Goal: Communication & Community: Answer question/provide support

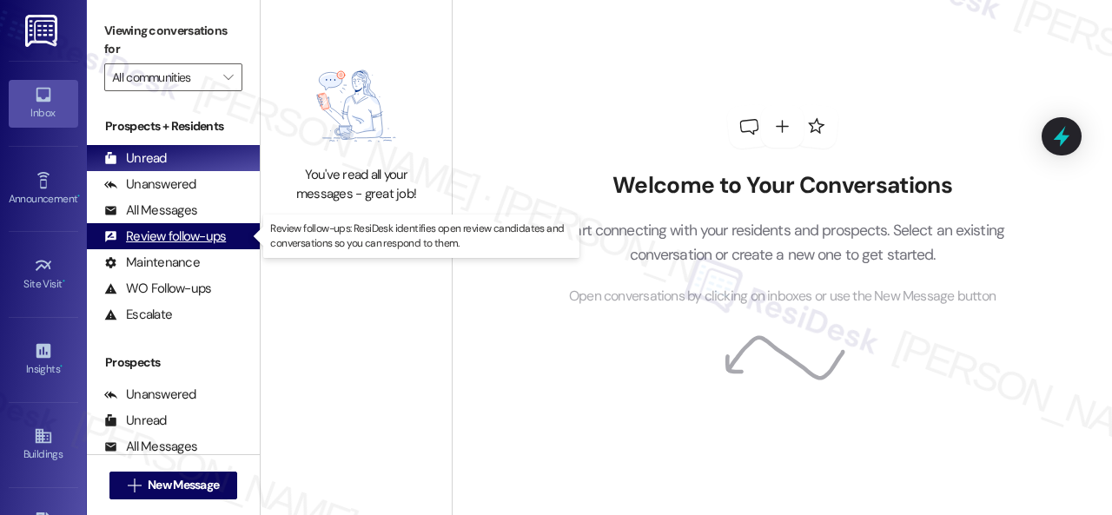
click at [167, 230] on div "Review follow-ups" at bounding box center [165, 237] width 122 height 18
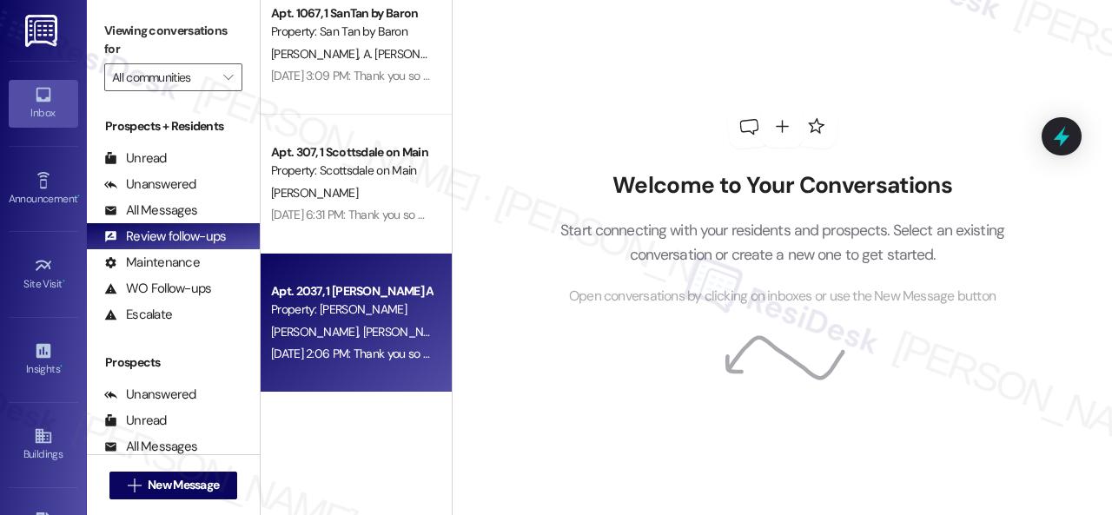
scroll to position [5, 0]
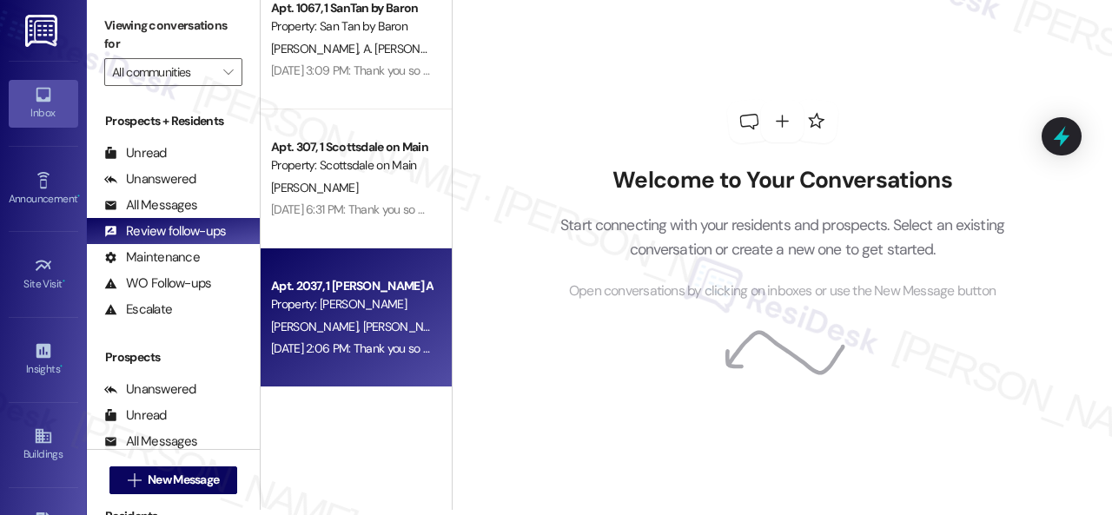
click at [338, 338] on div "[DATE] 2:06 PM: Thank you so much! It means a lot to us! Please take a moment t…" at bounding box center [351, 349] width 164 height 22
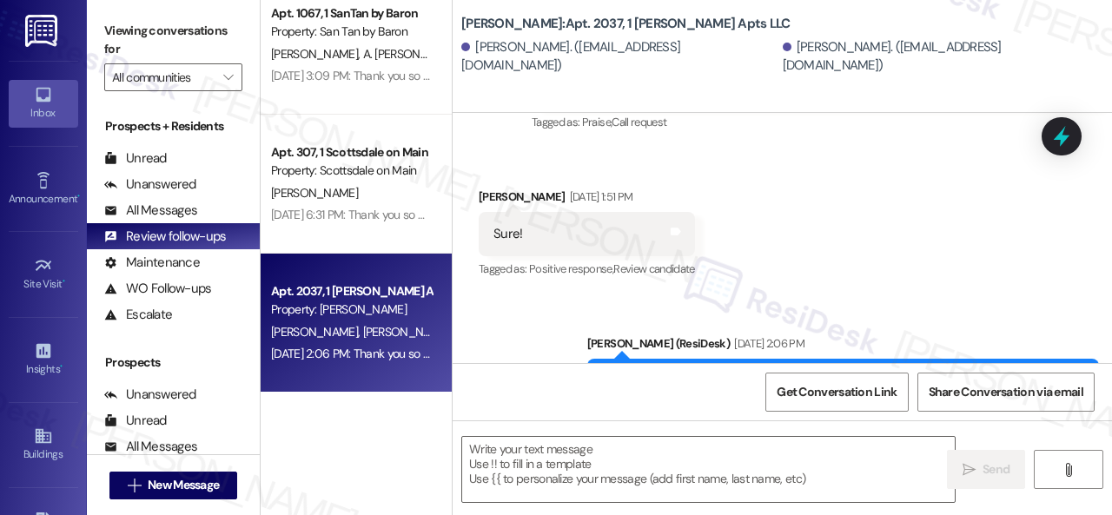
scroll to position [1213, 0]
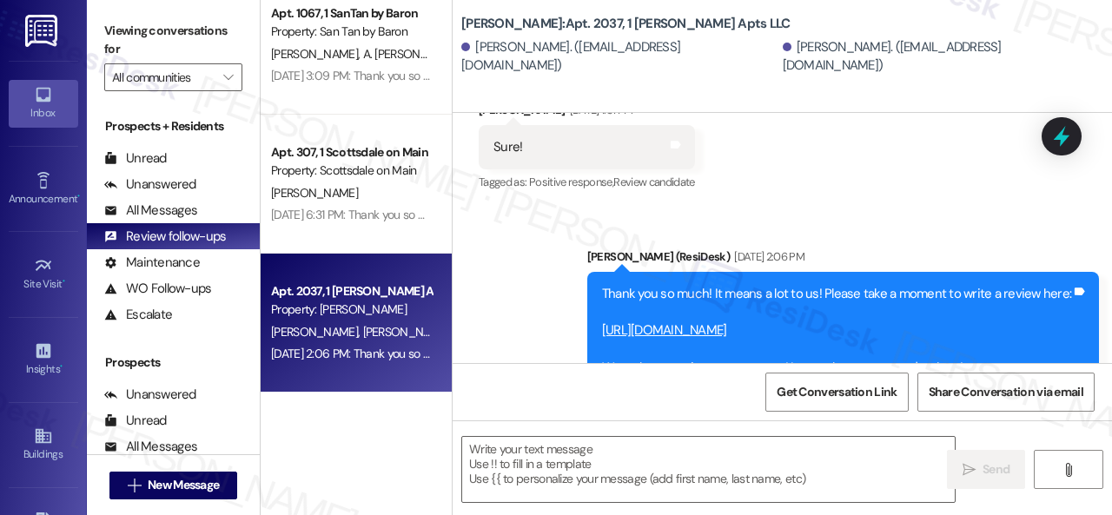
click at [665, 321] on link "[URL][DOMAIN_NAME]" at bounding box center [664, 329] width 125 height 17
click at [594, 458] on textarea at bounding box center [708, 469] width 492 height 65
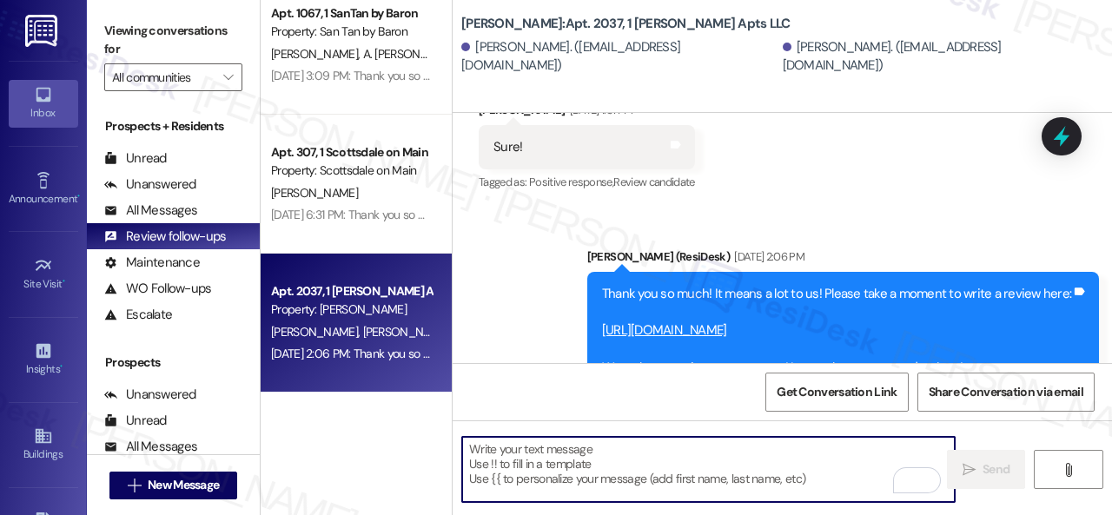
paste textarea "Hello {{first_name}}! I hope you're doing well! I wanted to follow up and see i…"
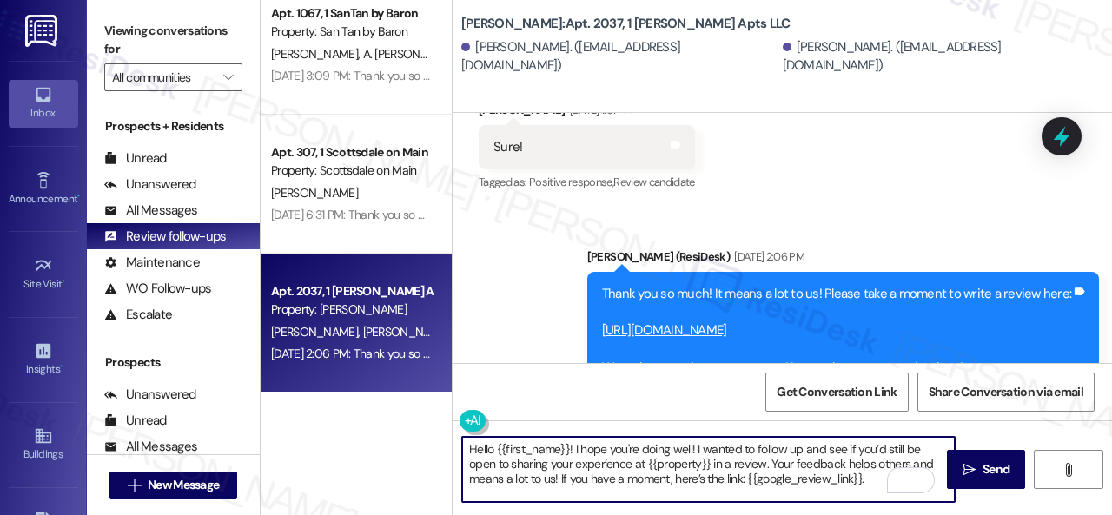
scroll to position [14, 0]
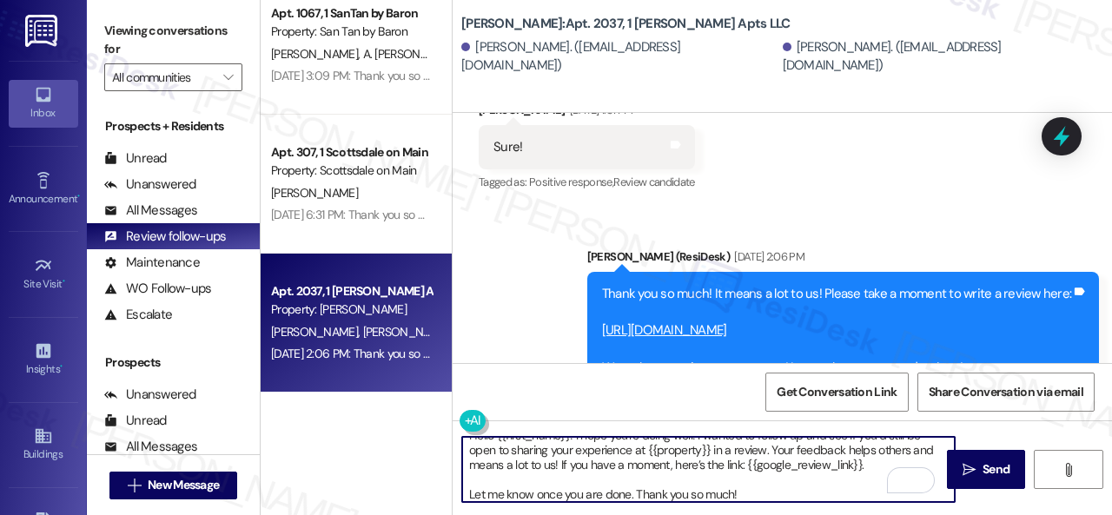
paste textarea "Hello {{first_name}}! I hope you're doing well! I wanted to follow up and see i…"
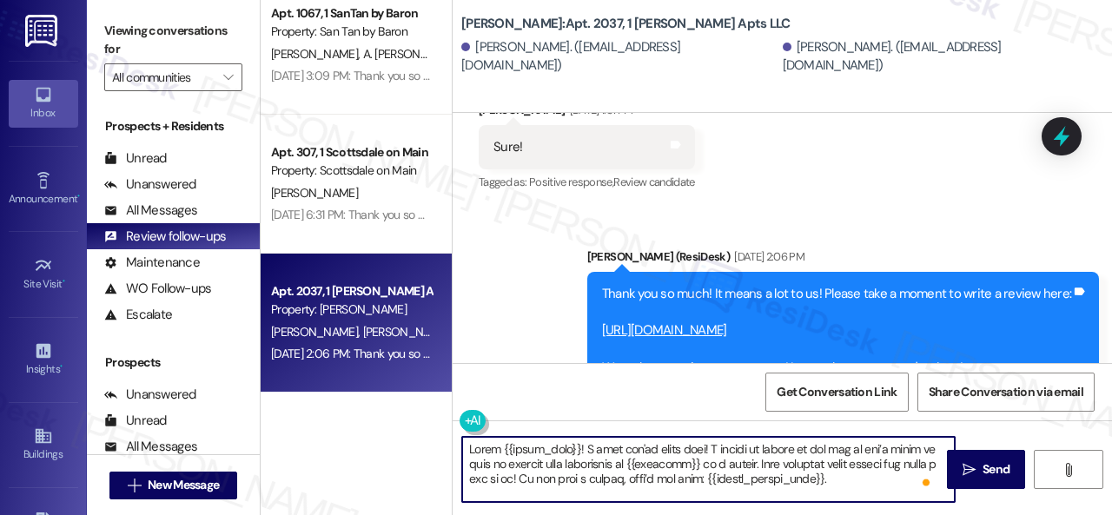
scroll to position [0, 0]
drag, startPoint x: 495, startPoint y: 446, endPoint x: 569, endPoint y: 449, distance: 73.9
click at [569, 449] on textarea "To enrich screen reader interactions, please activate Accessibility in Grammarl…" at bounding box center [708, 469] width 492 height 65
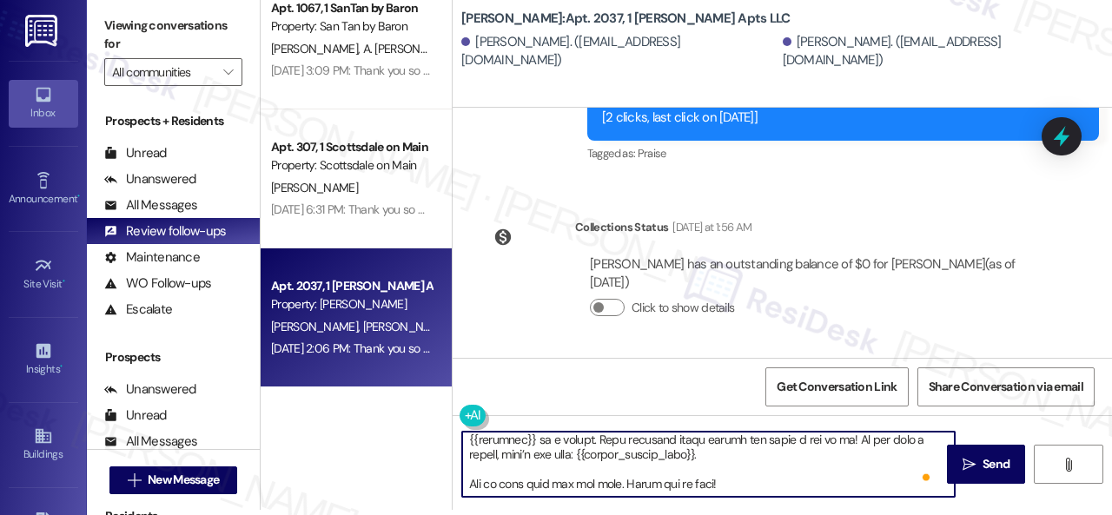
drag, startPoint x: 736, startPoint y: 444, endPoint x: 757, endPoint y: 549, distance: 107.3
click at [757, 514] on html "Inbox Go to Inbox Announcement • Send A Text Announcement Site Visit • Go to Si…" at bounding box center [556, 257] width 1112 height 515
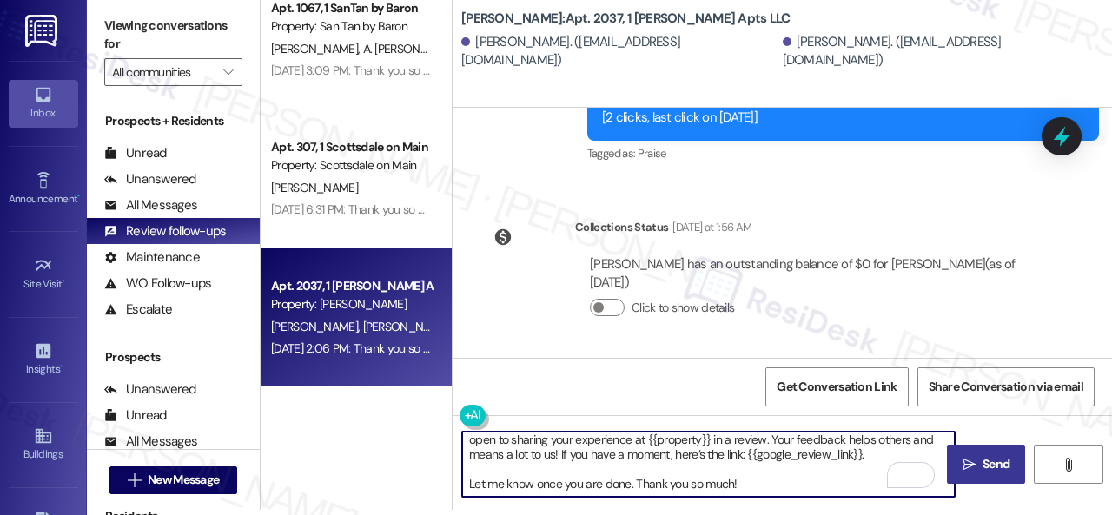
type textarea "Hello Michael! I hope you're doing well! I wanted to follow up and see if you’d…"
click at [988, 459] on span "Send" at bounding box center [995, 464] width 27 height 18
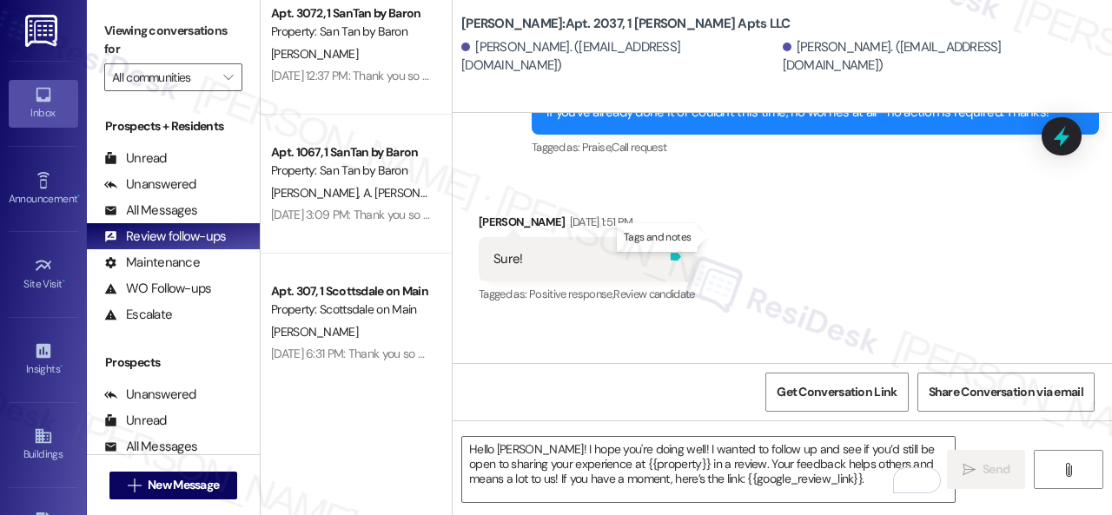
click at [681, 253] on icon at bounding box center [676, 257] width 10 height 8
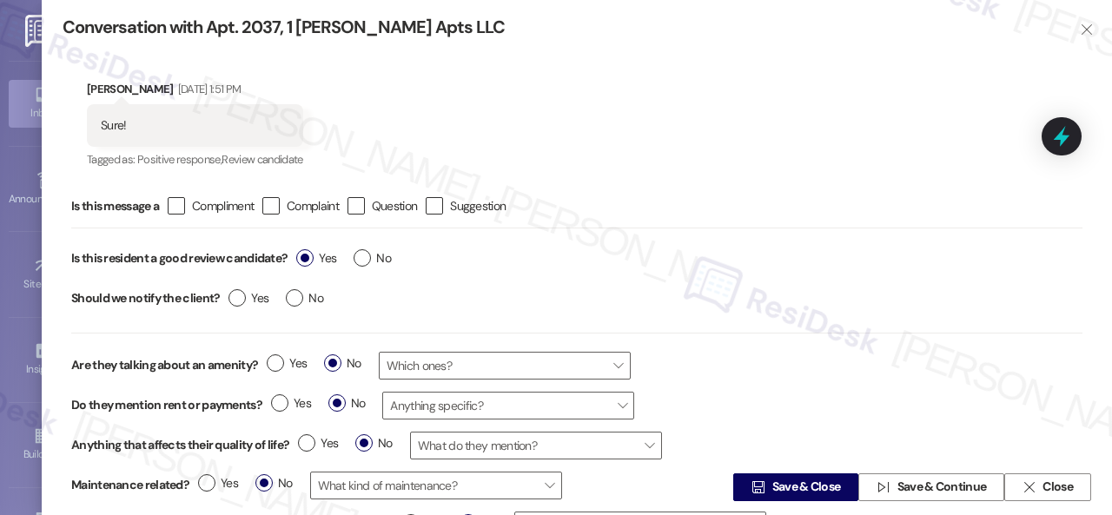
drag, startPoint x: 1014, startPoint y: 477, endPoint x: 1011, endPoint y: 465, distance: 12.4
click at [1019, 477] on span " Close" at bounding box center [1047, 487] width 57 height 26
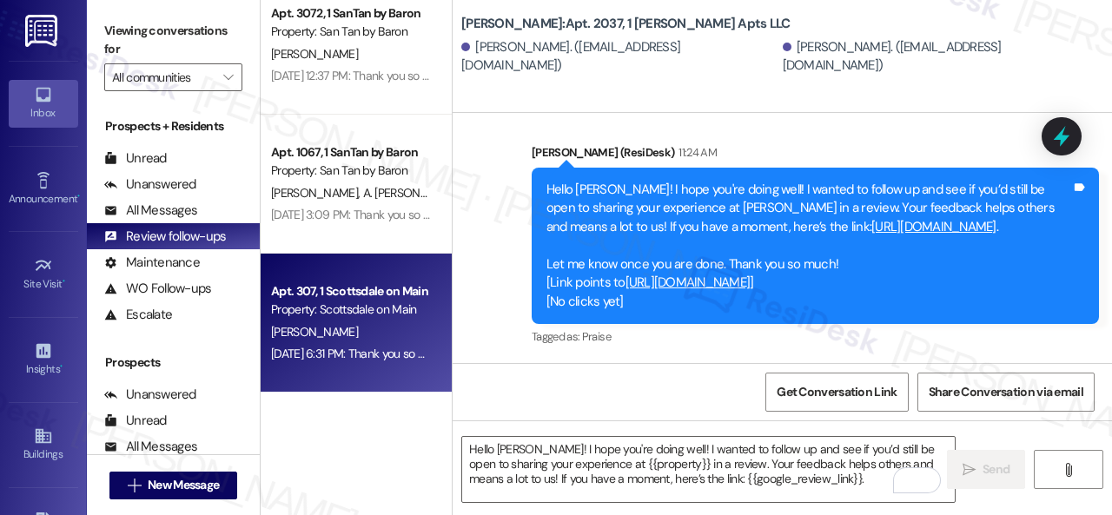
click at [381, 321] on div "B. Fulmer" at bounding box center [351, 332] width 164 height 22
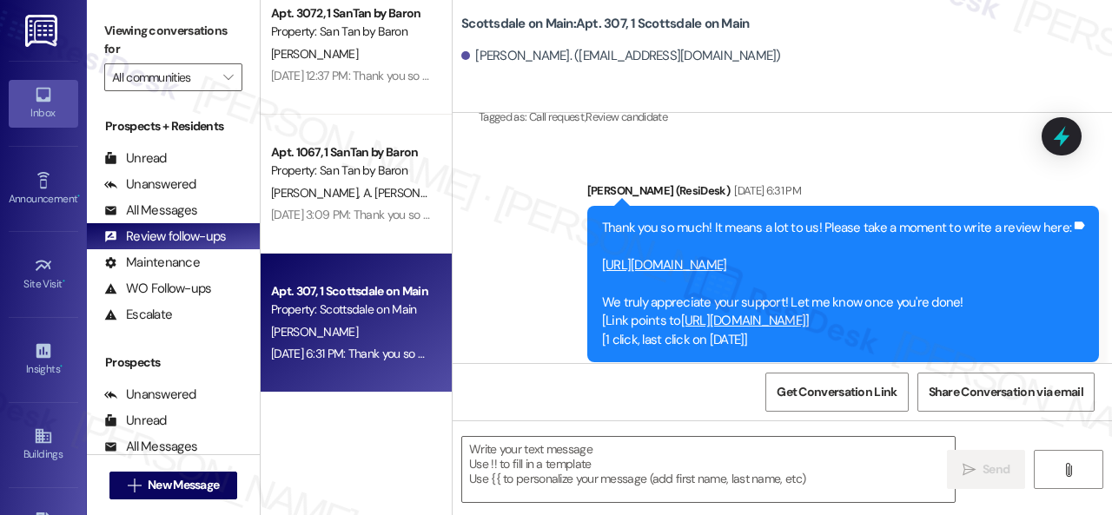
click at [687, 256] on link "https://www.theresidesk.com/links/review-glSHkdn2z" at bounding box center [664, 264] width 125 height 17
click at [552, 460] on textarea at bounding box center [708, 469] width 492 height 65
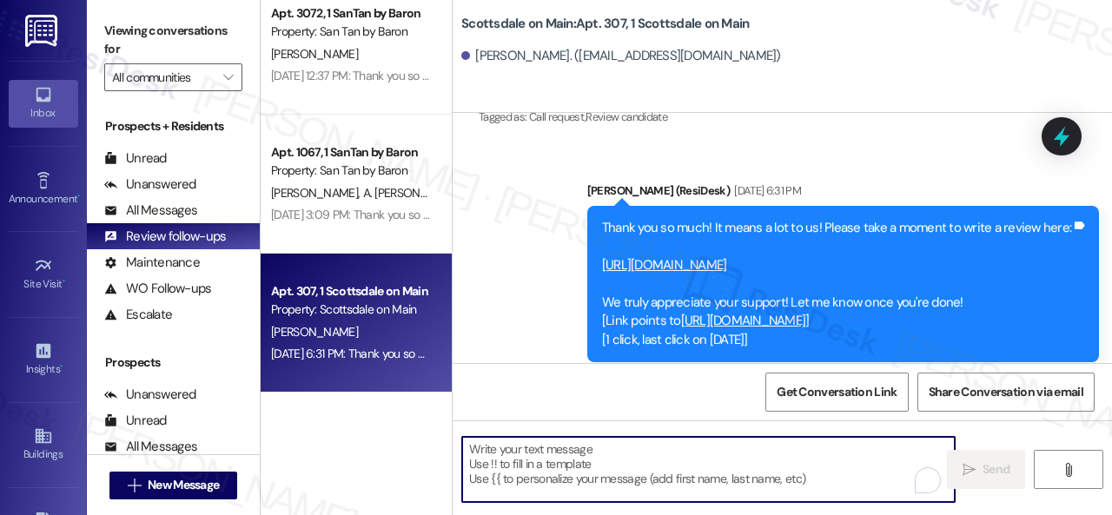
paste textarea "Hello {{first_name}}! I hope you're doing well! I wanted to follow up and see i…"
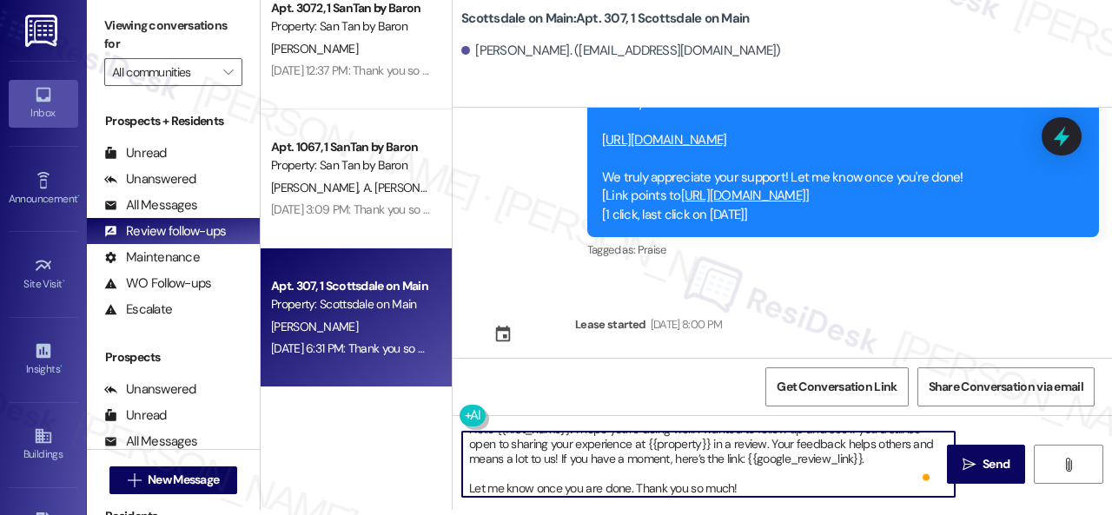
scroll to position [19, 0]
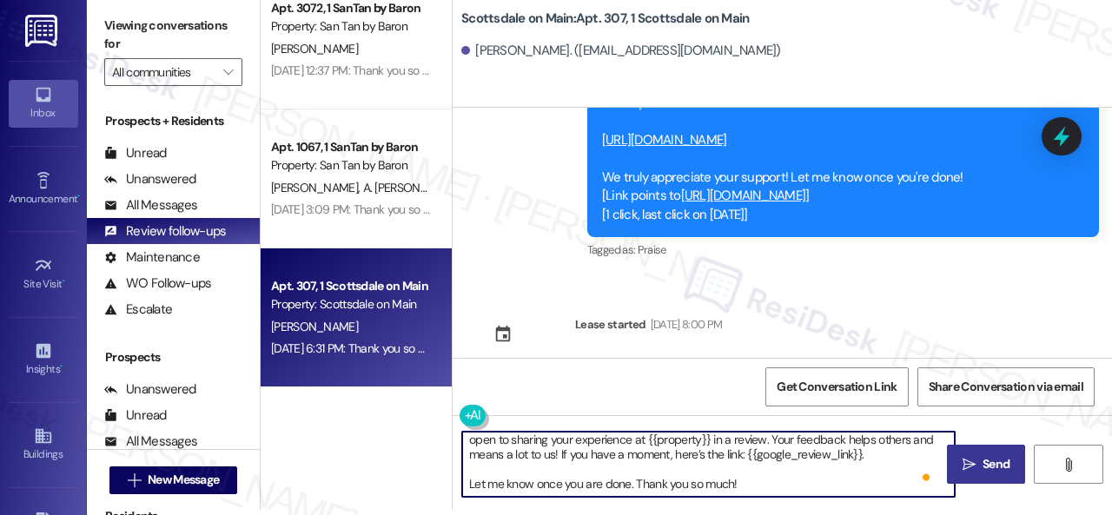
type textarea "Hello {{first_name}}! I hope you're doing well! I wanted to follow up and see i…"
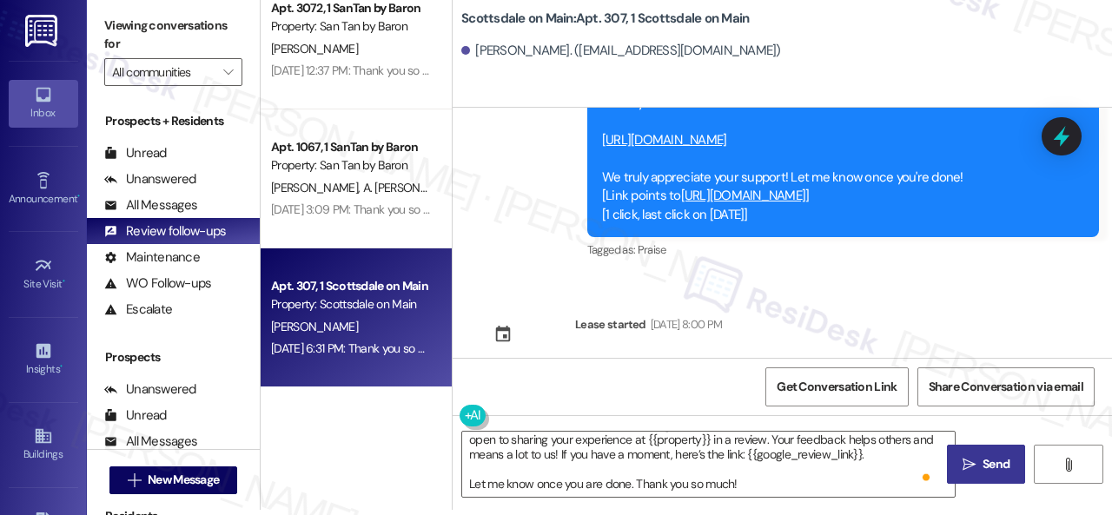
click at [1001, 454] on button " Send" at bounding box center [986, 464] width 78 height 39
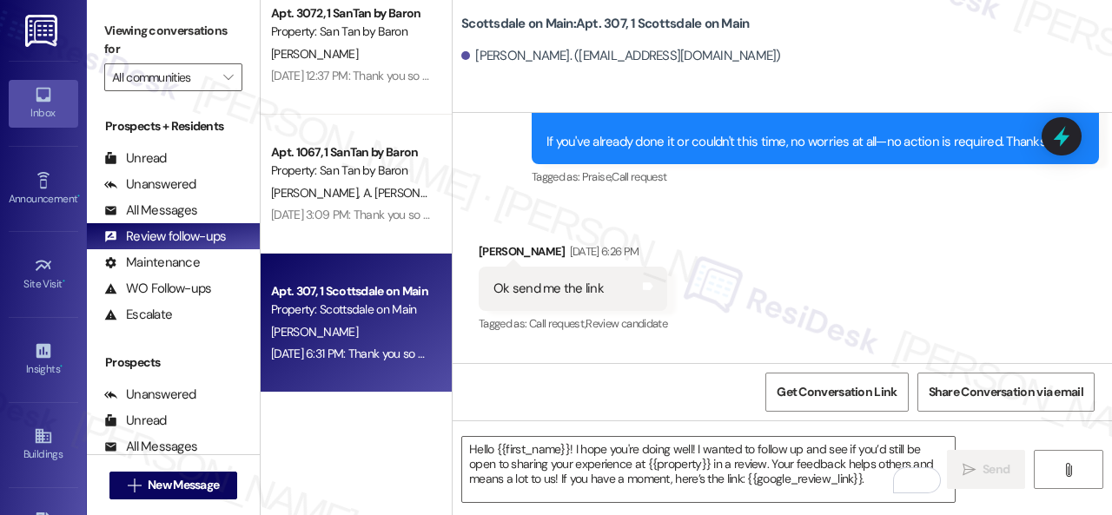
scroll to position [6203, 0]
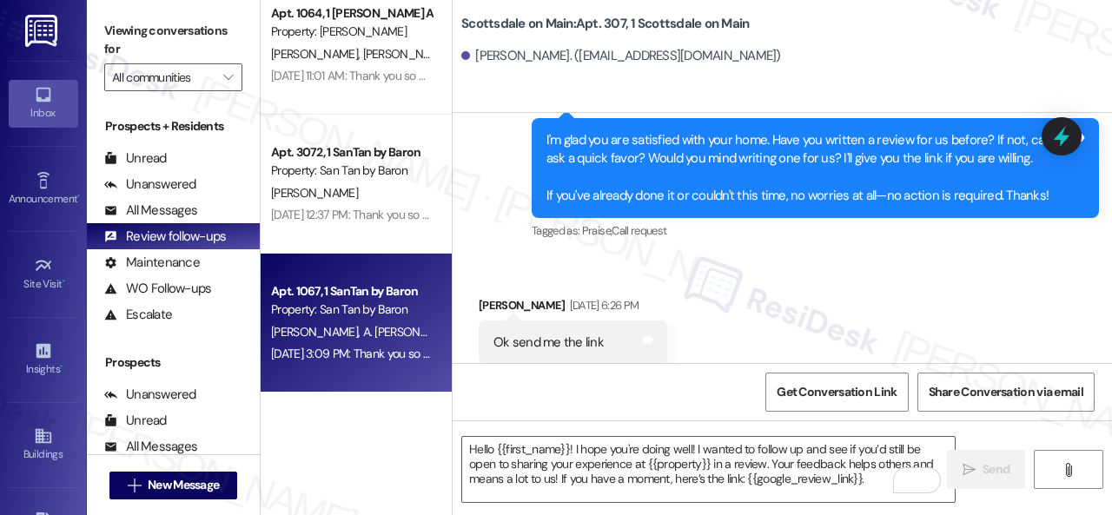
click at [373, 321] on div "A. Doerksen A. Mora Lozano" at bounding box center [351, 332] width 164 height 22
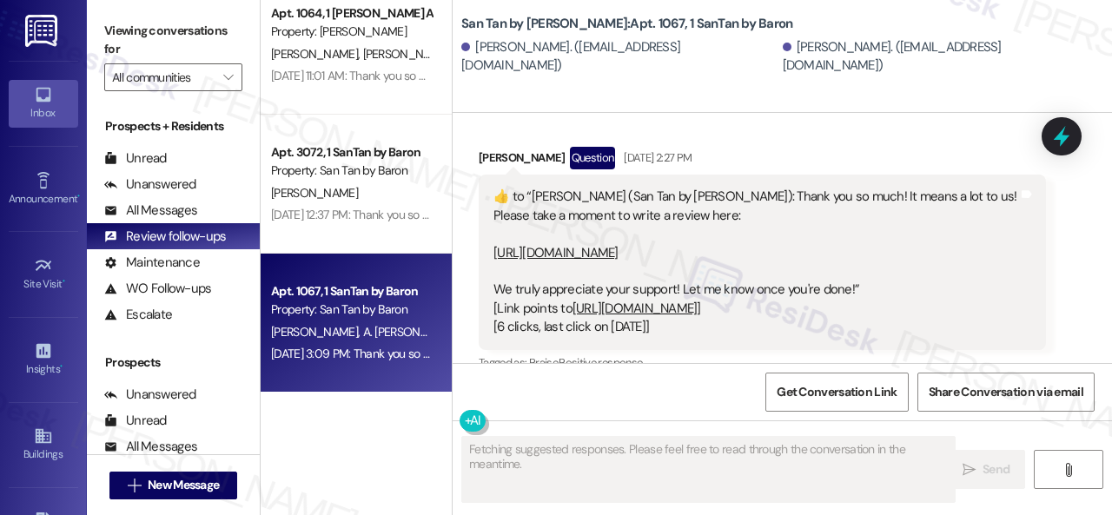
scroll to position [1444, 0]
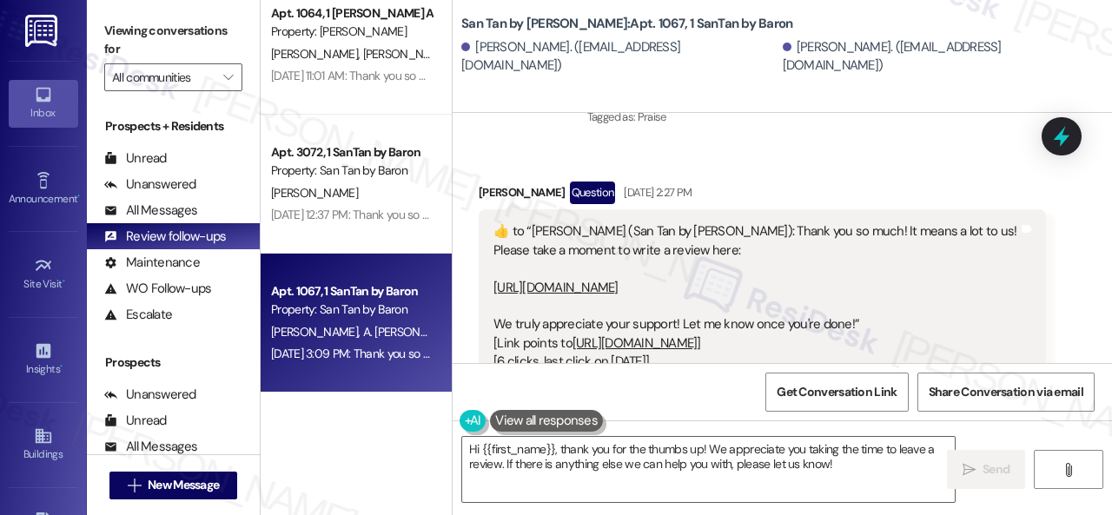
click at [577, 296] on link "https://www.theresidesk.com/links/review-M4CFvAwTt" at bounding box center [555, 287] width 125 height 17
drag, startPoint x: 460, startPoint y: 20, endPoint x: 613, endPoint y: 19, distance: 152.9
click at [613, 19] on div "San Tan by Baron: Apt. 1067, 1 SanTan by Baron Abdael Mora Lozano. (abdaelmora1…" at bounding box center [782, 38] width 659 height 69
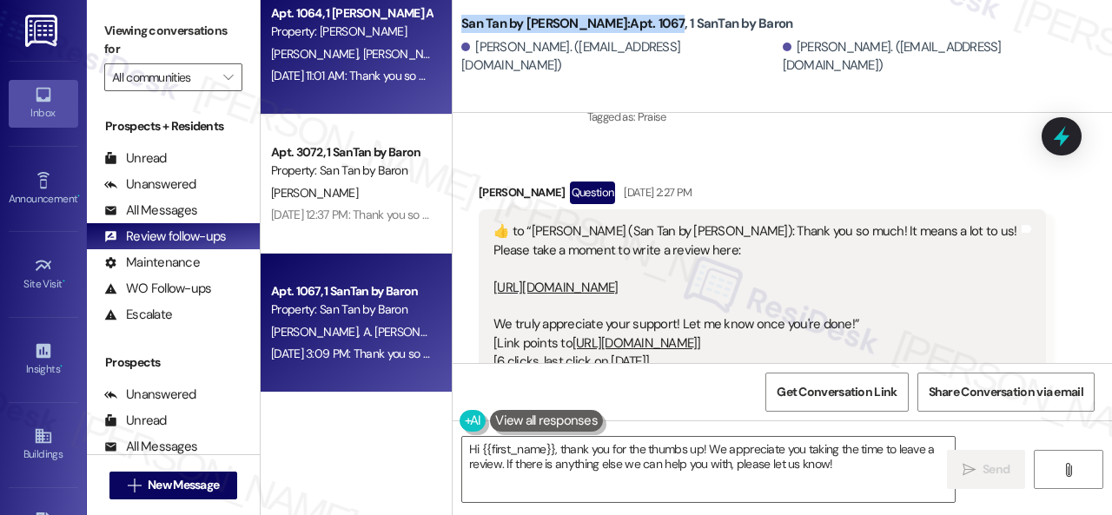
copy b "San Tan by Baron: Apt. 1067"
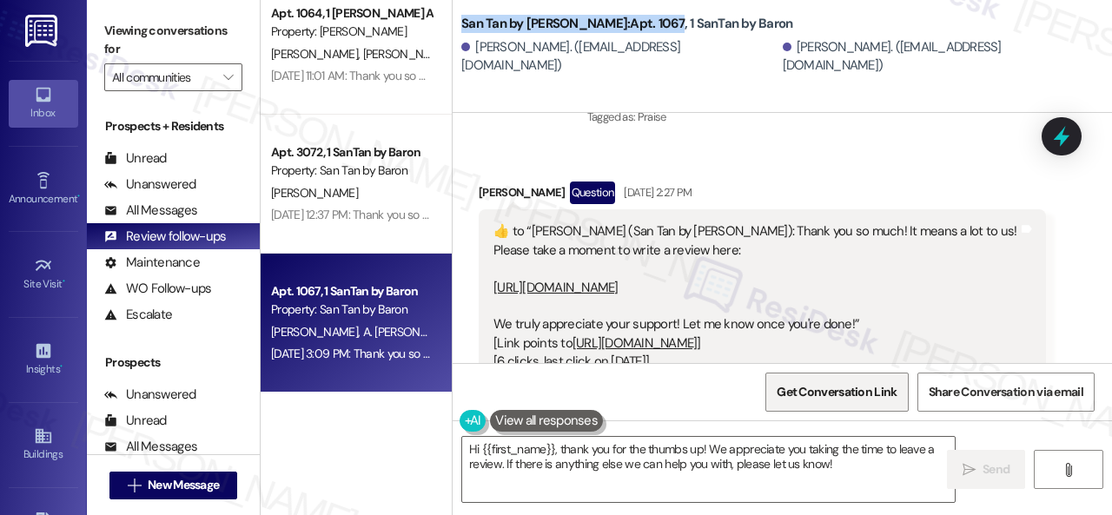
click at [818, 383] on span "Get Conversation Link" at bounding box center [837, 392] width 120 height 18
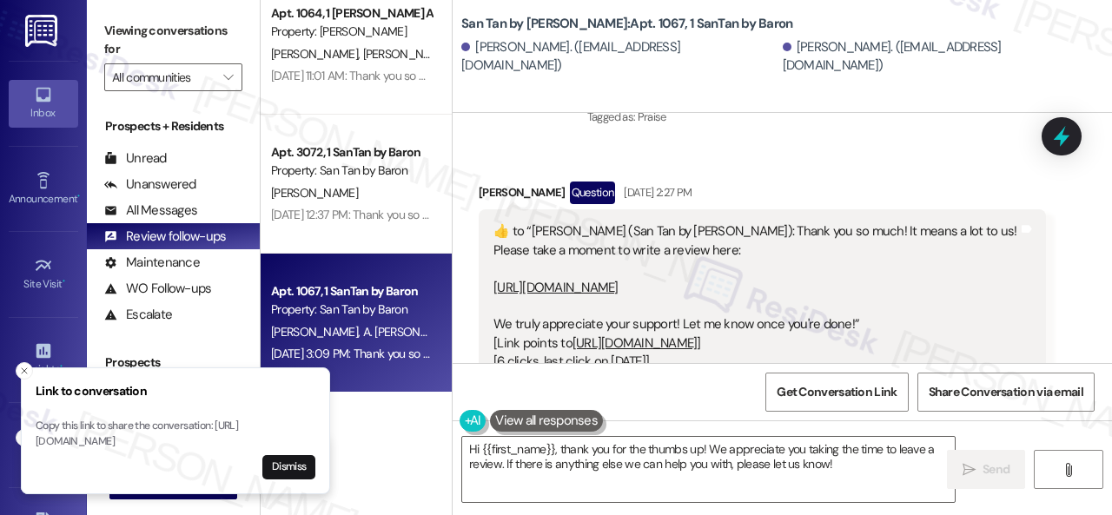
click at [812, 161] on div "WO Lease started Aug 26, 2024 at 8:00 PM Show details Survey, sent via SMS Resi…" at bounding box center [782, 238] width 659 height 250
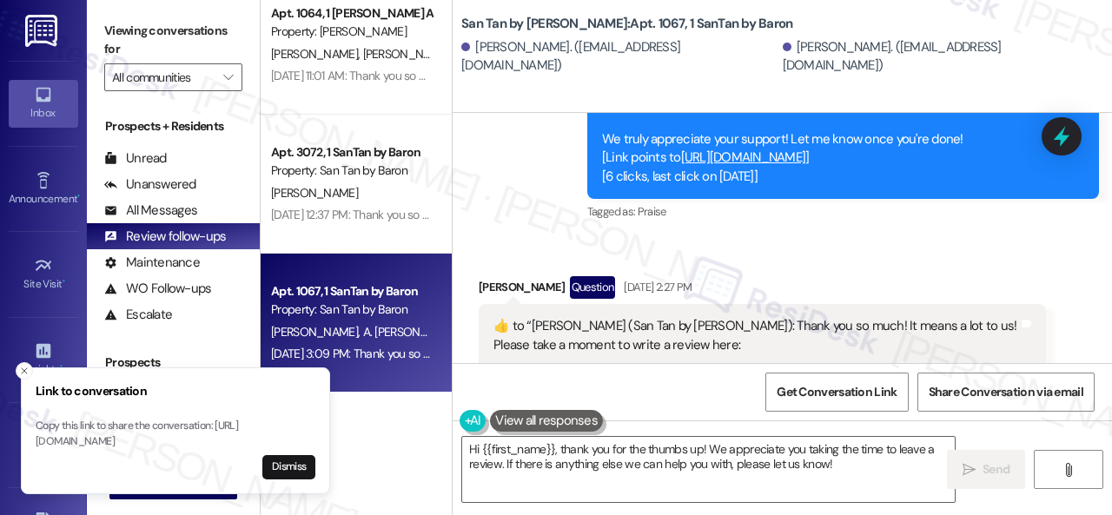
scroll to position [1358, 0]
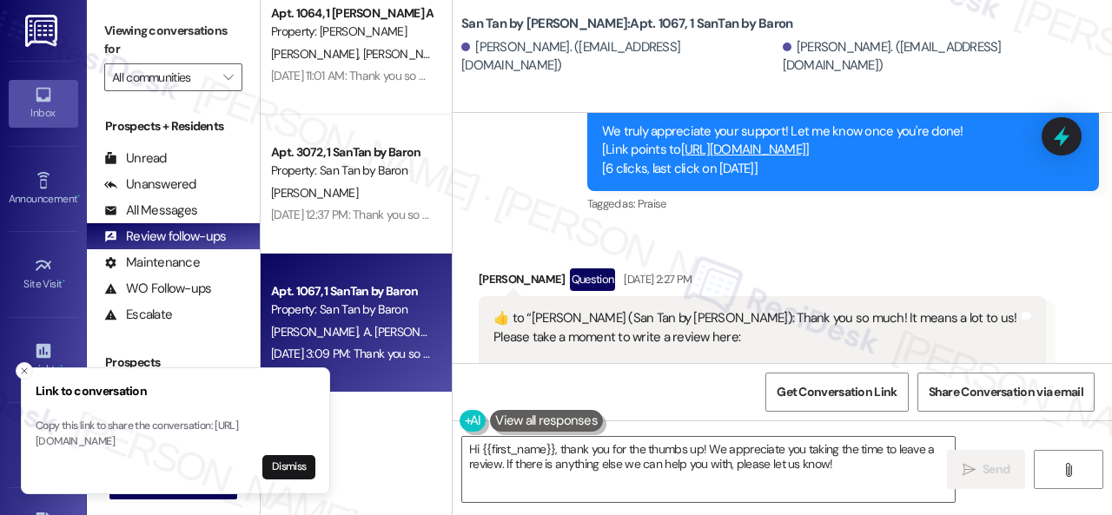
click at [825, 216] on div "Tagged as: Praise Click to highlight conversations about Praise" at bounding box center [843, 203] width 512 height 25
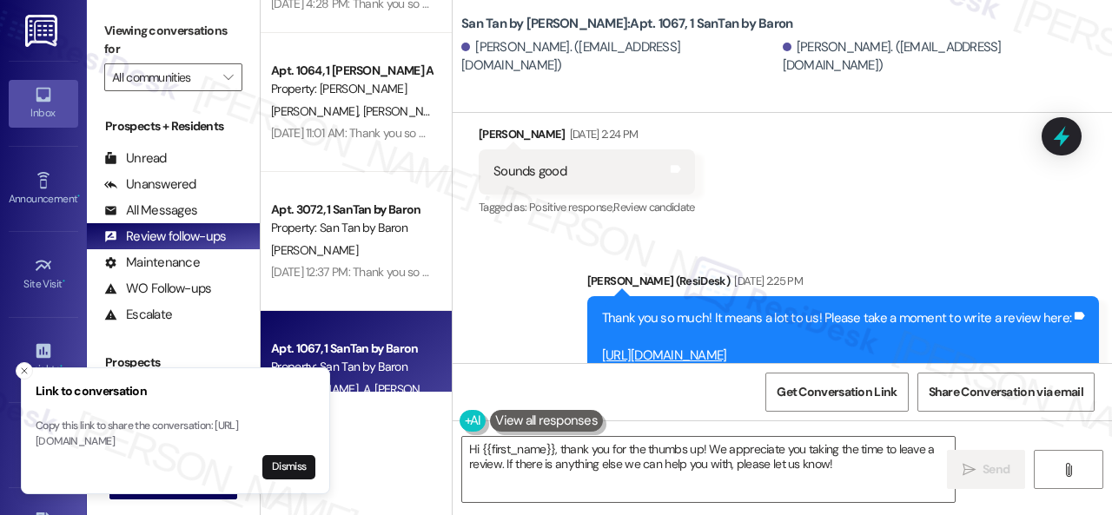
scroll to position [1096, 0]
click at [674, 168] on icon at bounding box center [676, 169] width 10 height 8
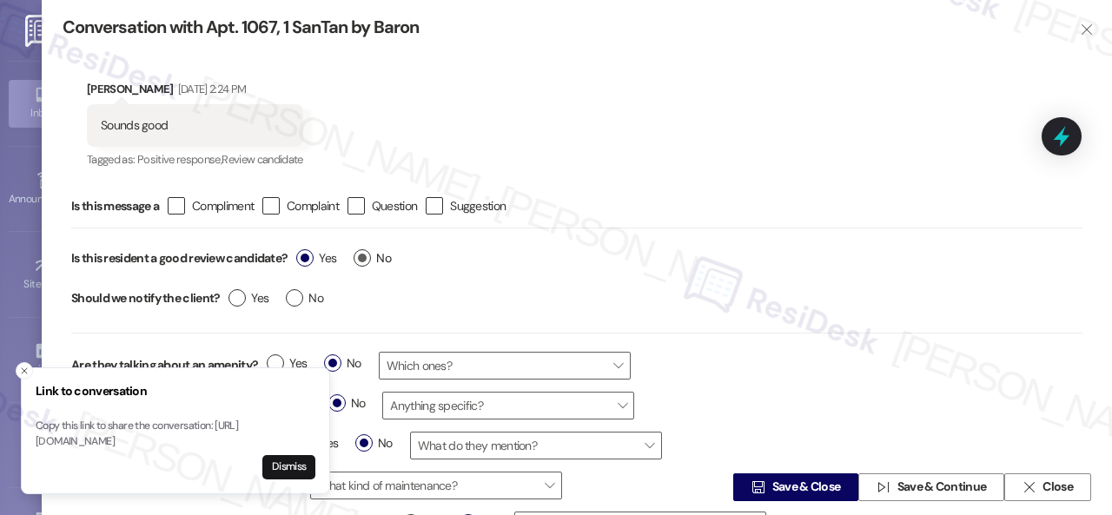
click at [365, 253] on label "No" at bounding box center [372, 258] width 37 height 18
click at [365, 253] on input "No" at bounding box center [372, 260] width 37 height 23
radio input "true"
click at [791, 488] on span "Save & Close" at bounding box center [806, 488] width 69 height 18
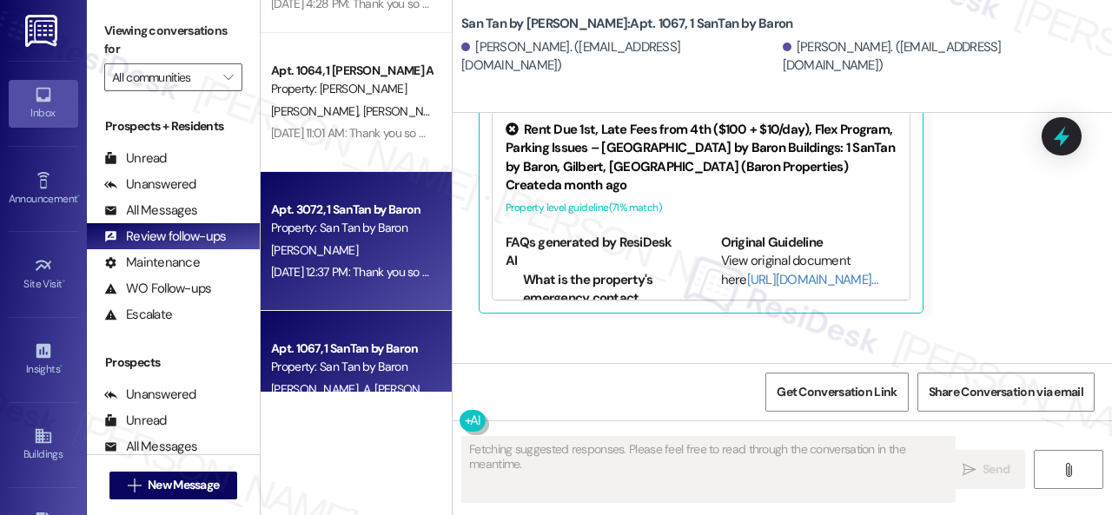
scroll to position [1275, 0]
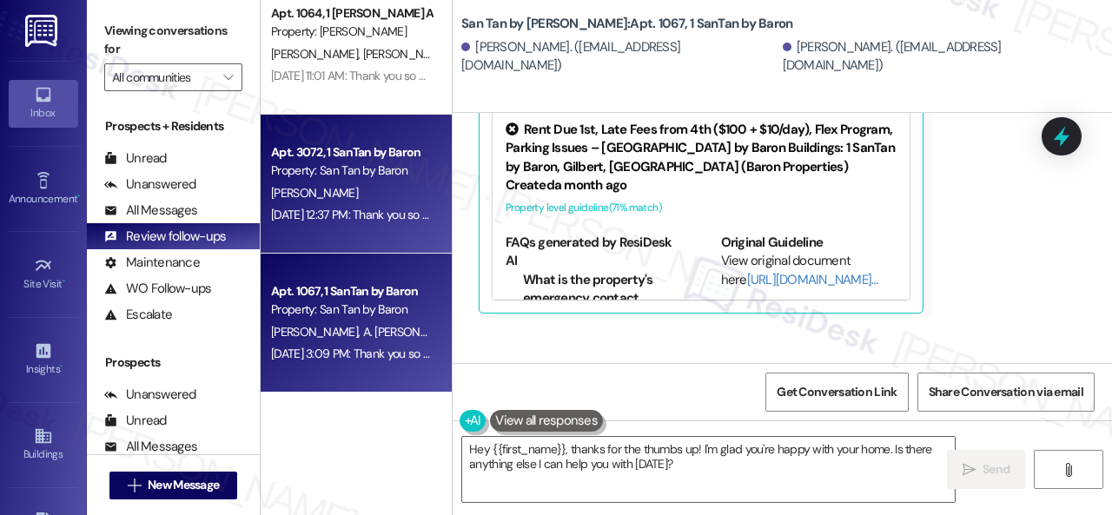
click at [328, 213] on div "Aug 28, 2025 at 12:37 PM: Thank you so much! It means a lot to us! Please take …" at bounding box center [751, 215] width 961 height 16
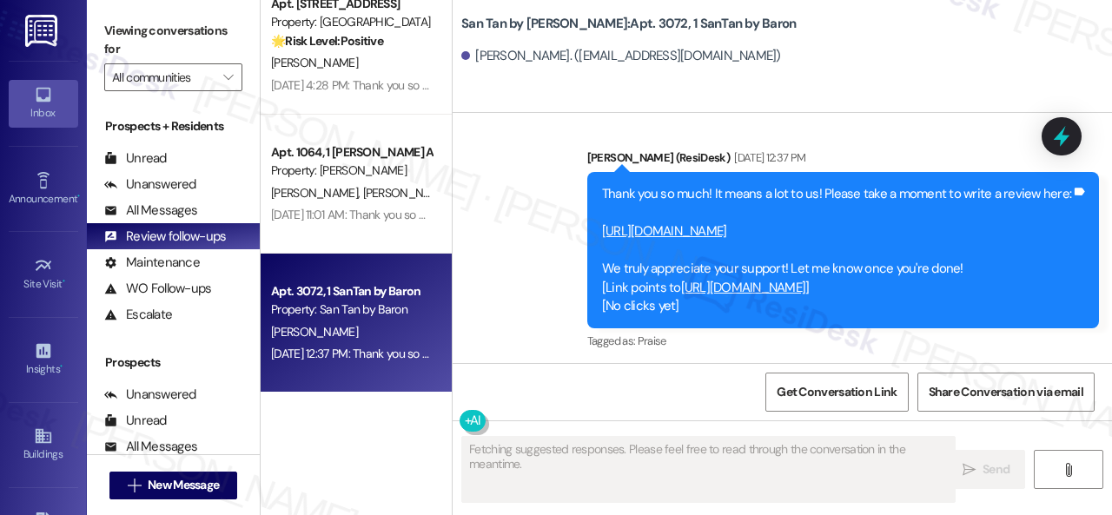
scroll to position [3877, 0]
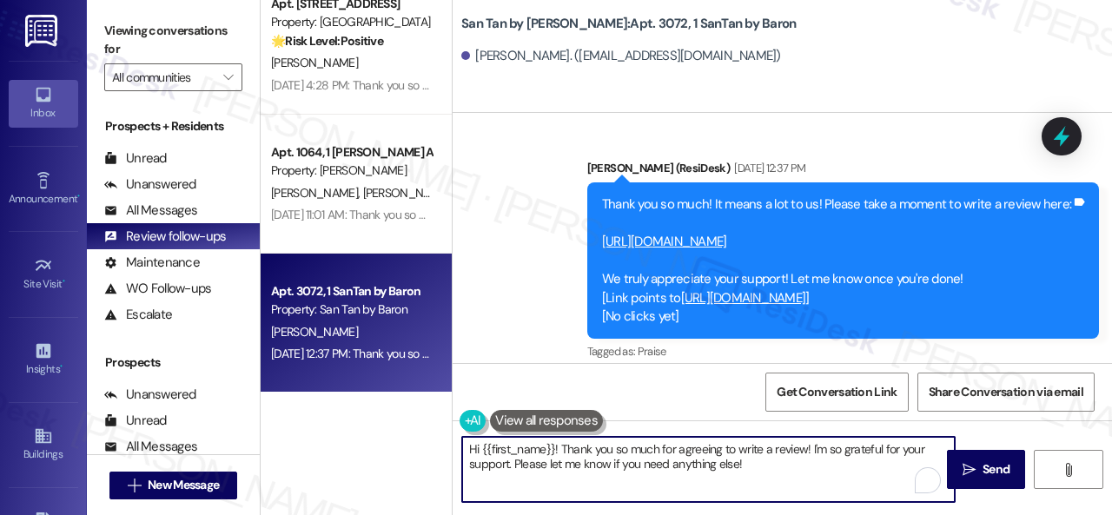
drag, startPoint x: 764, startPoint y: 459, endPoint x: 368, endPoint y: 404, distance: 400.0
click at [368, 404] on div "Apt. 1009, 1 Montero at Dana Park Property: Montero at Dana Park 🌟 Risk Level: …" at bounding box center [686, 257] width 851 height 515
paste textarea "ello {{first_name}}! I hope you're doing well! I wanted to follow up and see if…"
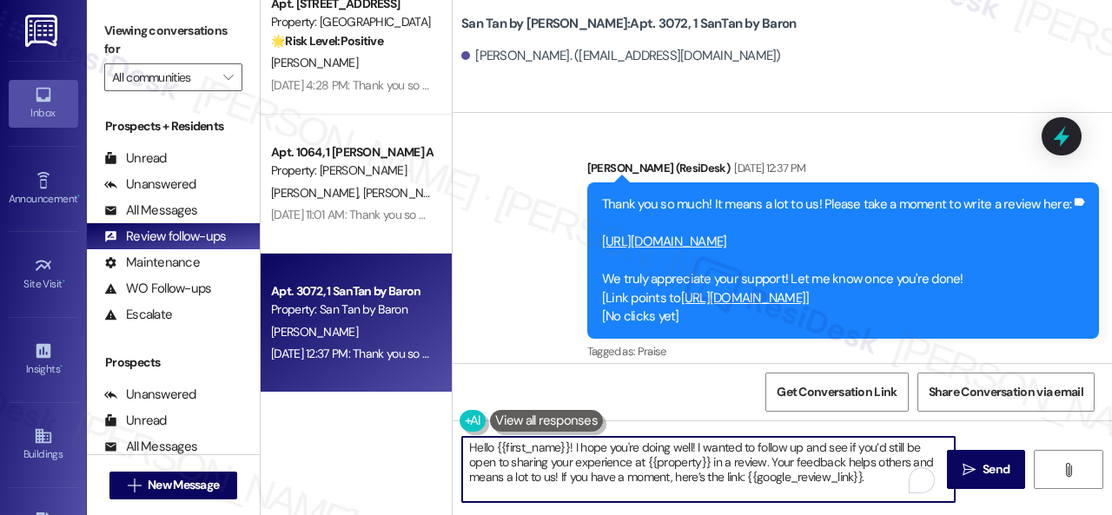
scroll to position [0, 0]
type textarea "Hello {{first_name}}! I hope you're doing well! I wanted to follow up and see i…"
click at [979, 464] on span "Send" at bounding box center [996, 469] width 34 height 18
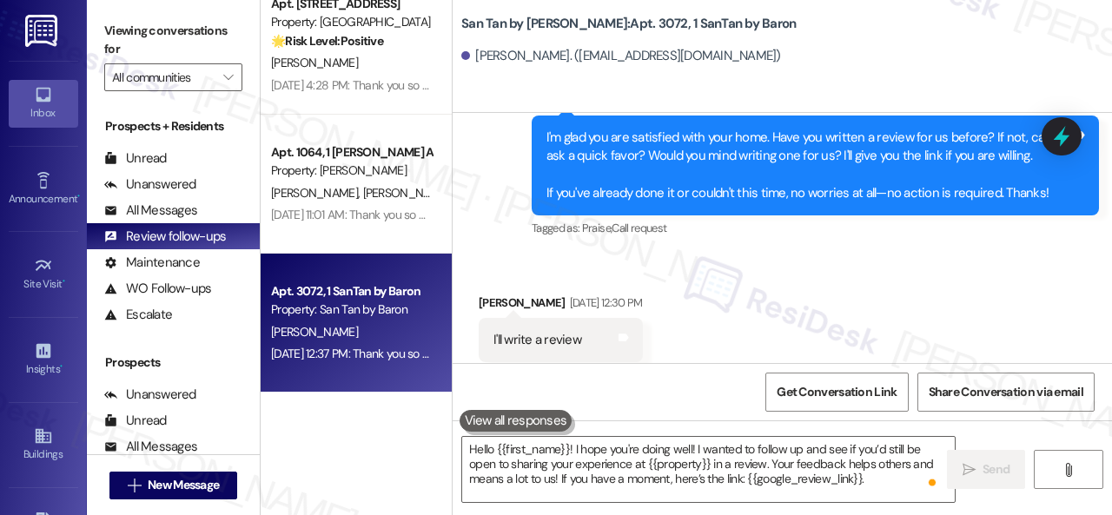
scroll to position [3594, 0]
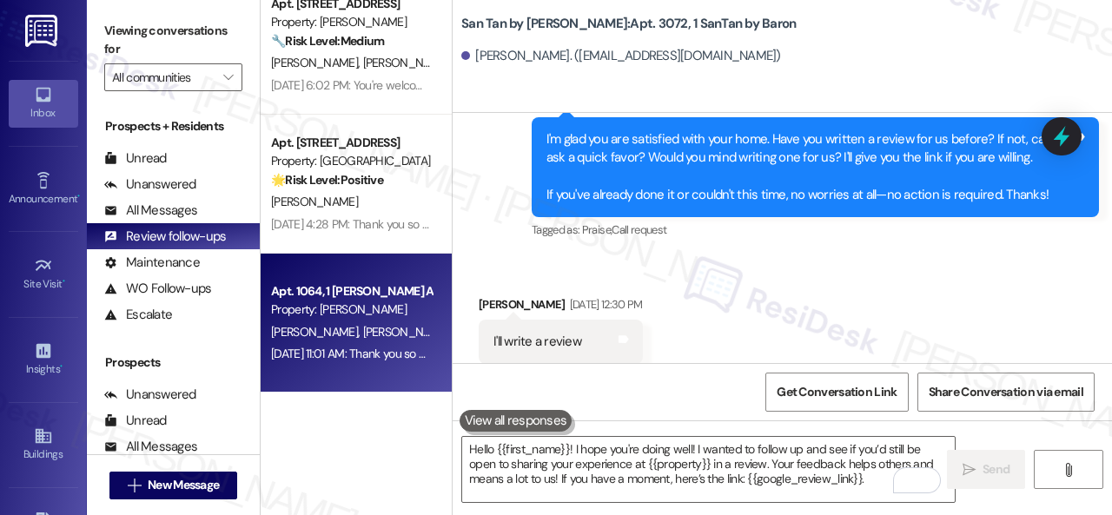
click at [365, 341] on div "J. Buri M. Yonan" at bounding box center [351, 332] width 164 height 22
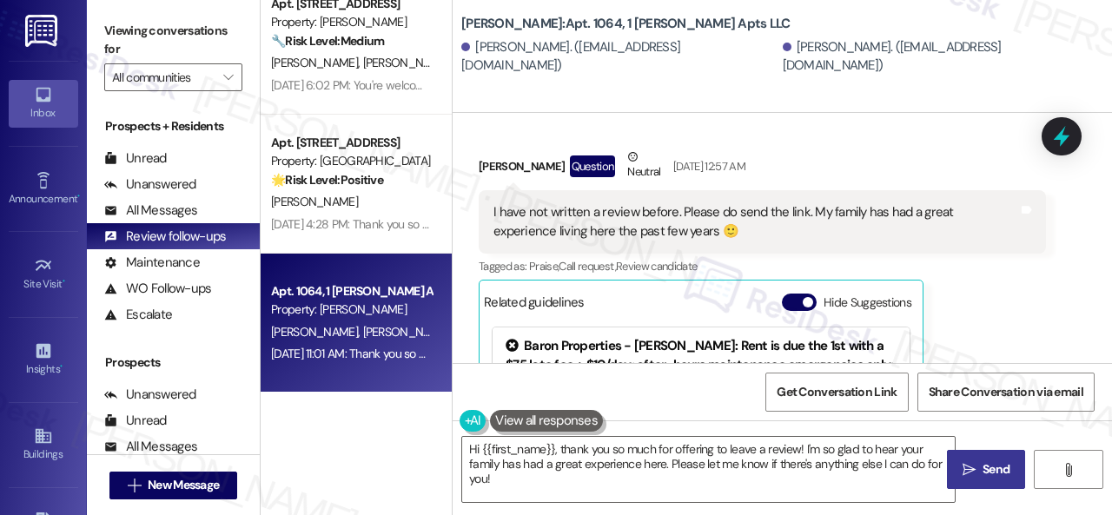
scroll to position [566, 0]
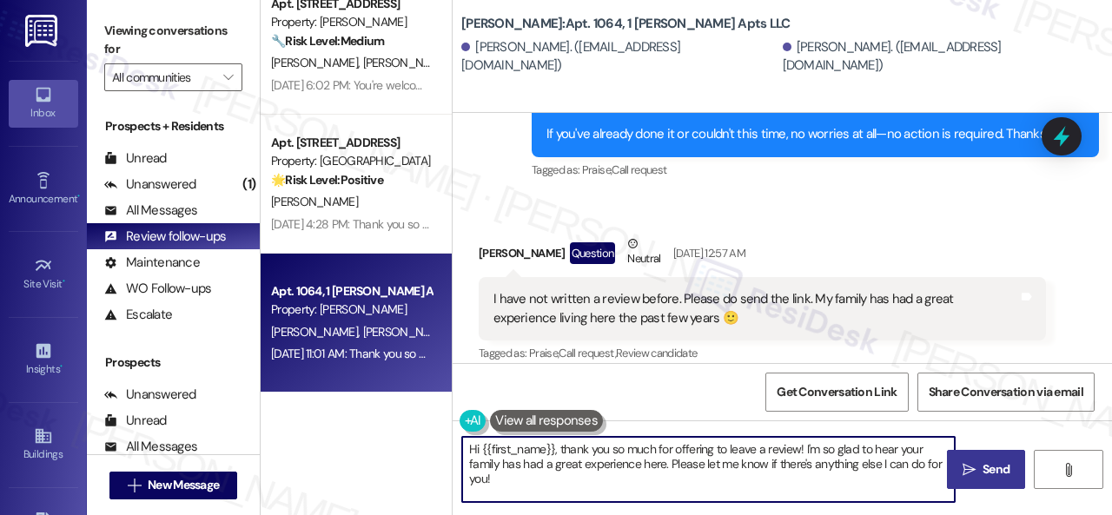
drag, startPoint x: 499, startPoint y: 479, endPoint x: 382, endPoint y: 423, distance: 129.0
click at [382, 423] on div "Apt. 2072, 1 Dana Park Apts LLC Property: Dana Park 🌟 Risk Level: Positive The …" at bounding box center [686, 257] width 851 height 515
paste textarea "ello {{first_name}}! I hope you're doing well! I wanted to follow up and see if…"
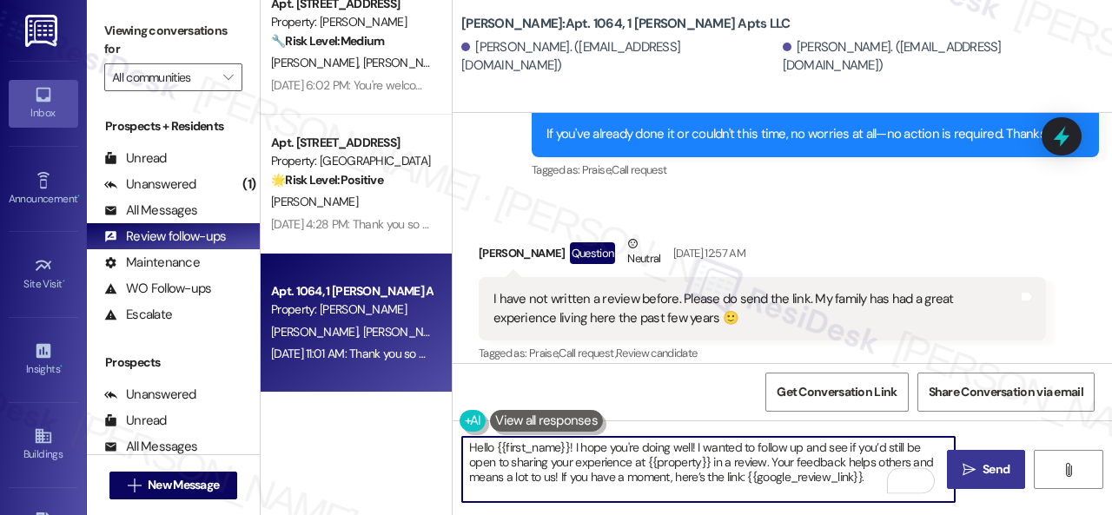
scroll to position [0, 0]
drag, startPoint x: 497, startPoint y: 453, endPoint x: 570, endPoint y: 447, distance: 73.2
click at [570, 447] on textarea "Hello {{first_name}}! I hope you're doing well! I wanted to follow up and see i…" at bounding box center [708, 469] width 492 height 65
type textarea "Hello Micah! I hope you're doing well! I wanted to follow up and see if you’d s…"
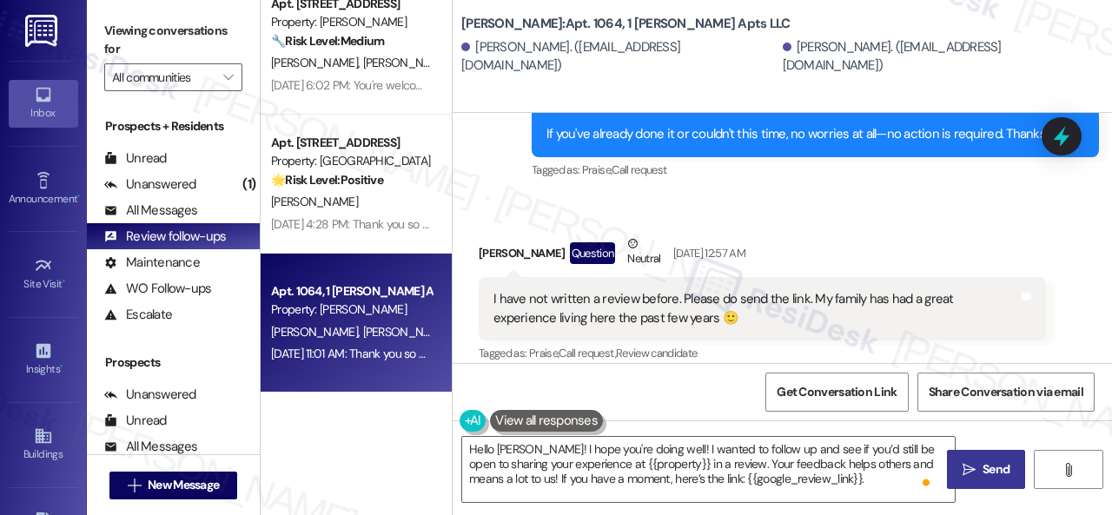
click at [983, 465] on span "Send" at bounding box center [995, 469] width 27 height 18
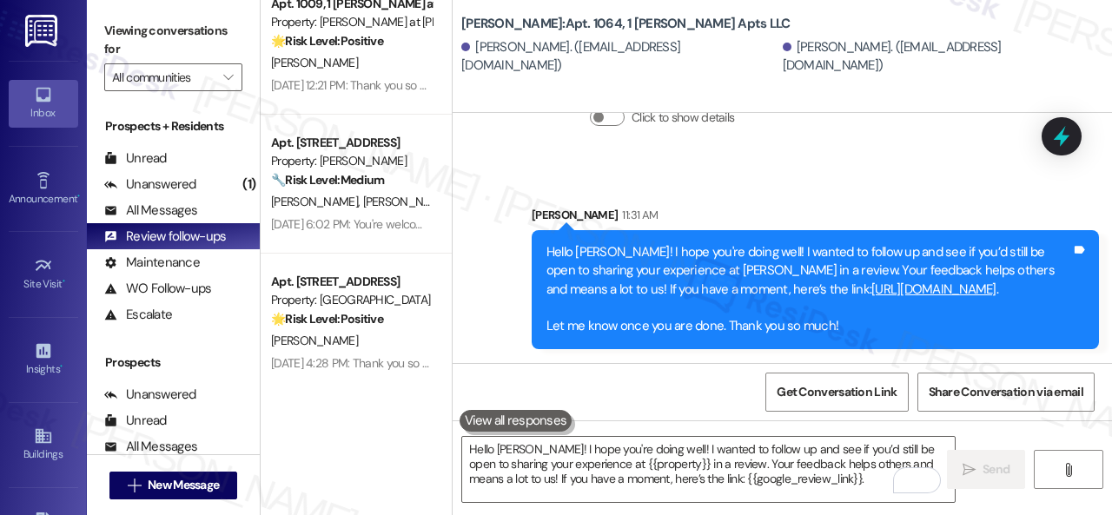
scroll to position [1649, 0]
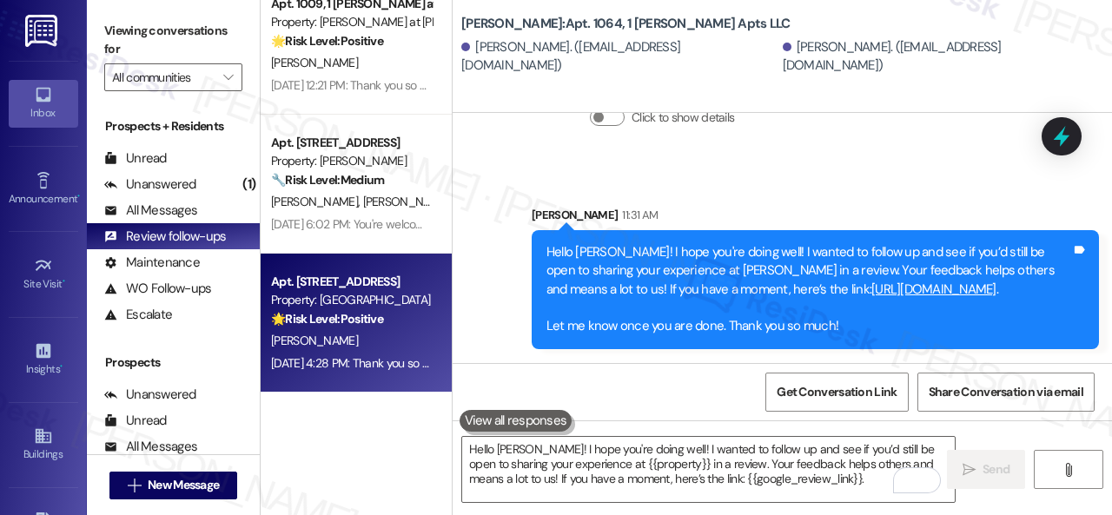
click at [389, 337] on div "A. Salgado" at bounding box center [351, 341] width 164 height 22
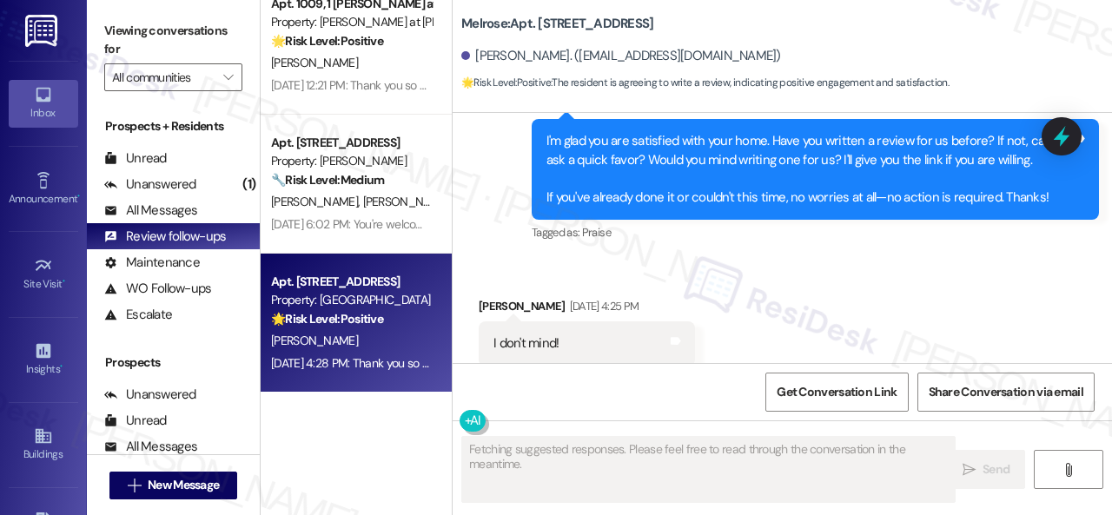
scroll to position [11890, 0]
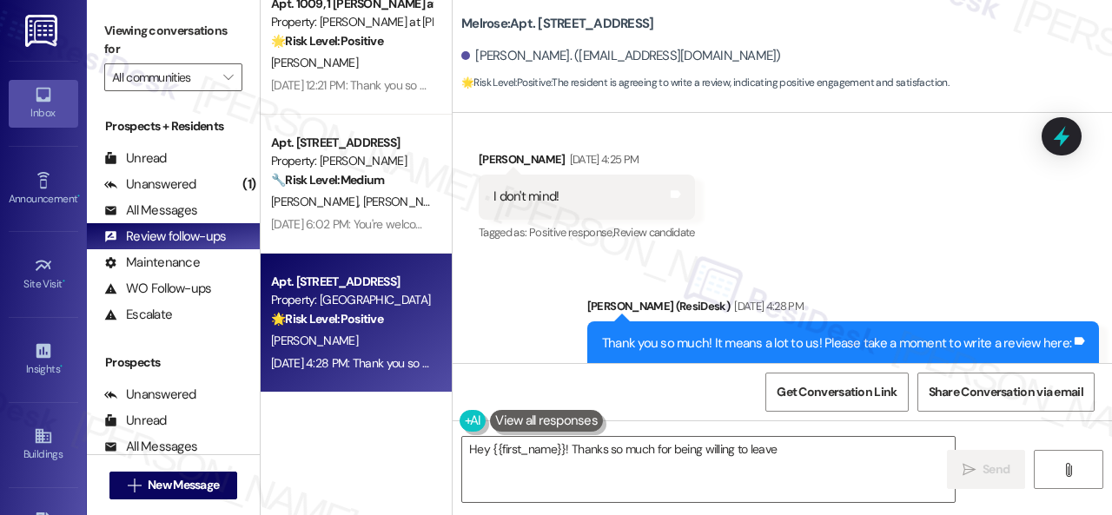
click at [727, 372] on link "https://www.theresidesk.com/links/review-SaSL_26Eq" at bounding box center [664, 380] width 125 height 17
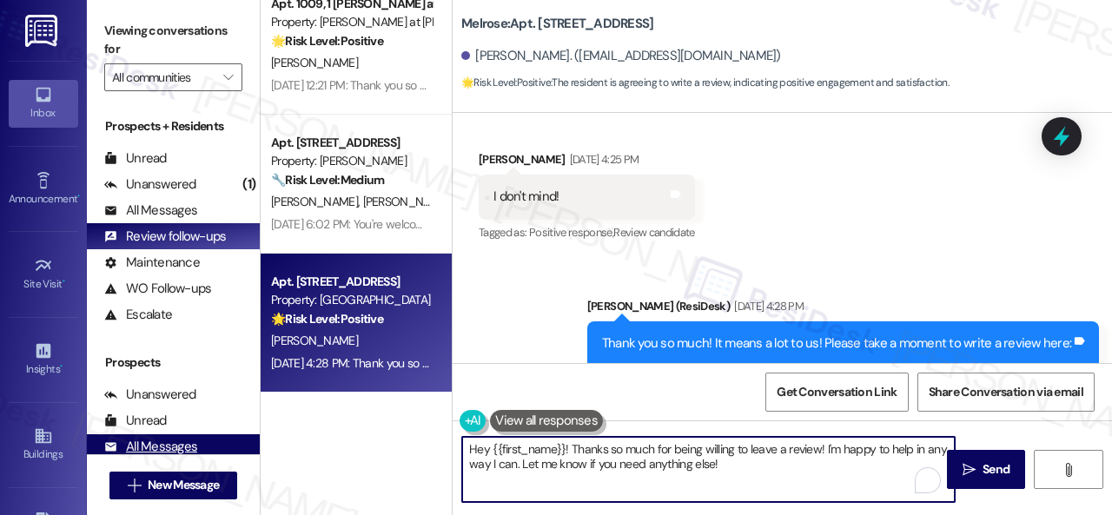
drag, startPoint x: 655, startPoint y: 458, endPoint x: 215, endPoint y: 446, distance: 439.7
click at [217, 446] on div "Viewing conversations for All communities  Prospects + Residents Unread (0) Un…" at bounding box center [599, 257] width 1025 height 515
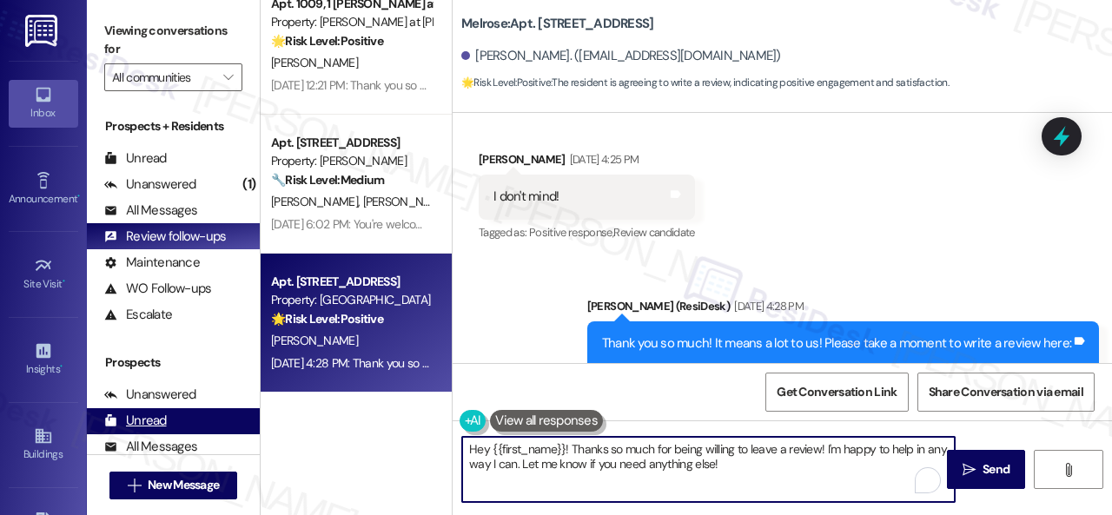
paste textarea "llo {{first_name}}! I hope you're doing well! I wanted to follow up and see if …"
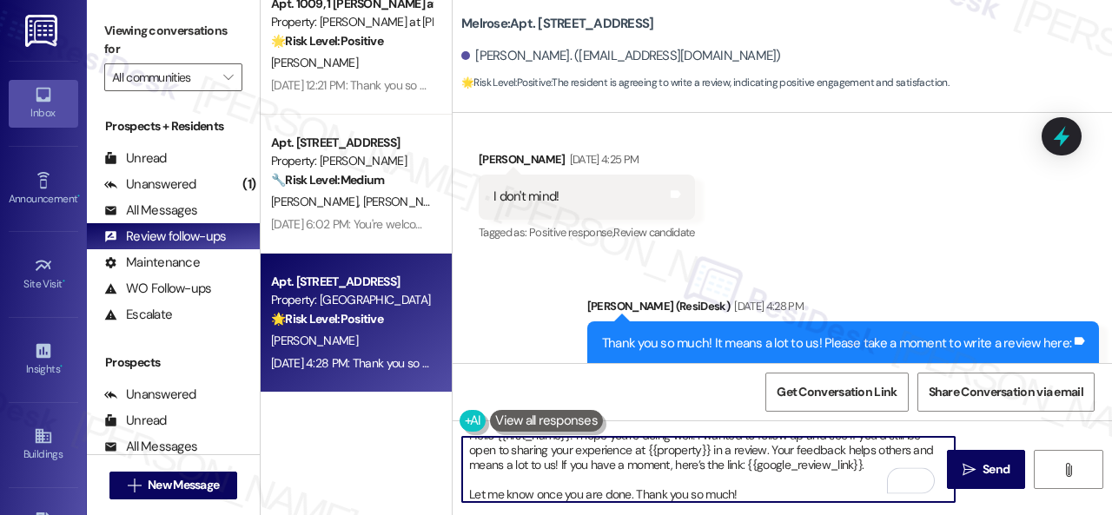
scroll to position [0, 0]
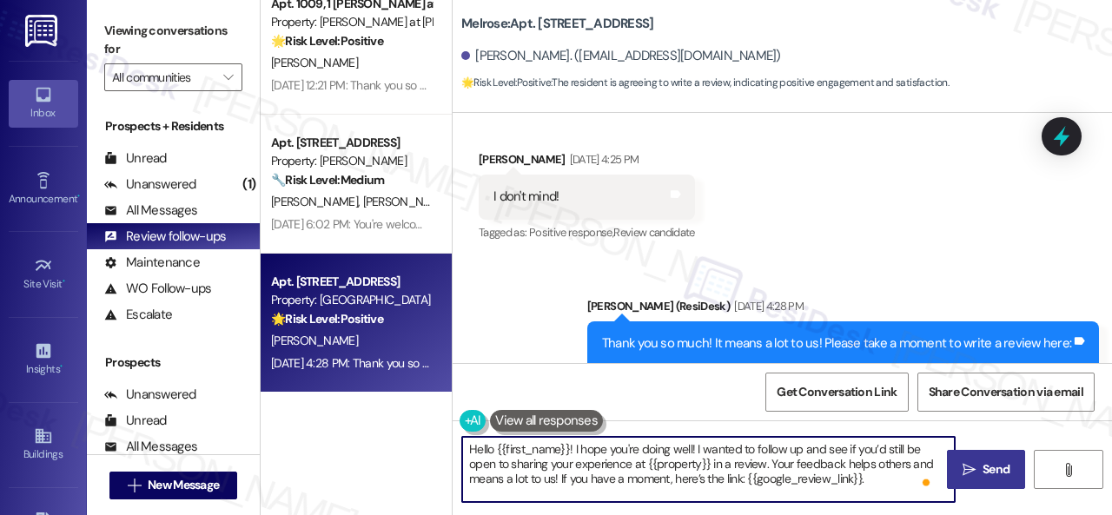
type textarea "Hello {{first_name}}! I hope you're doing well! I wanted to follow up and see i…"
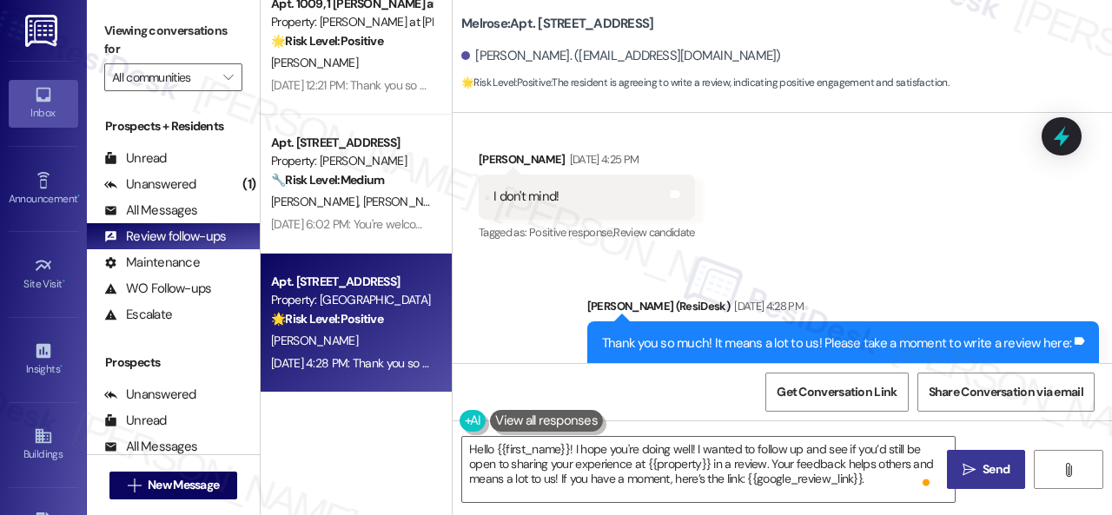
click at [997, 458] on button " Send" at bounding box center [986, 469] width 78 height 39
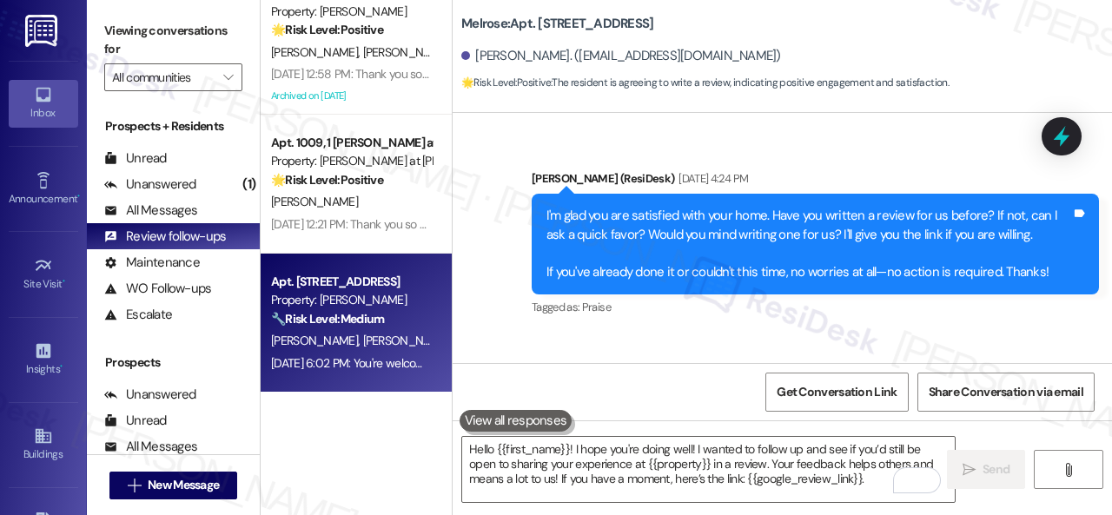
click at [363, 333] on span "T. Davidson" at bounding box center [406, 341] width 87 height 16
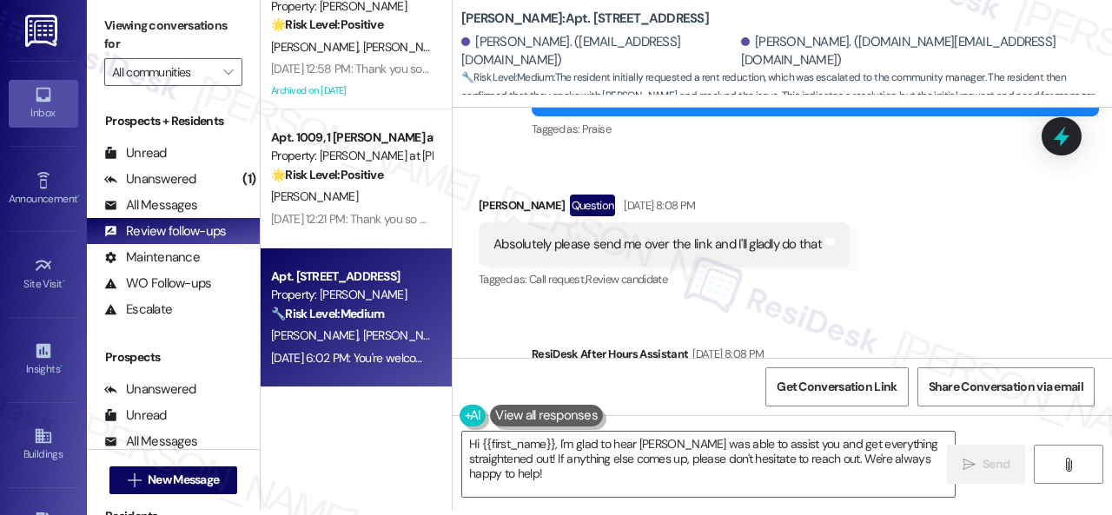
scroll to position [1046, 0]
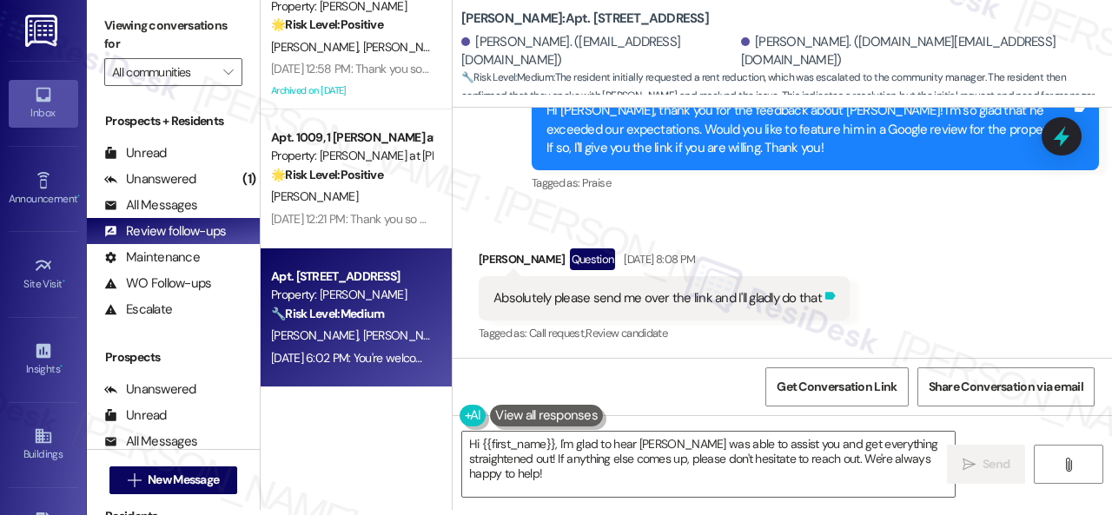
click at [826, 298] on icon at bounding box center [829, 295] width 13 height 13
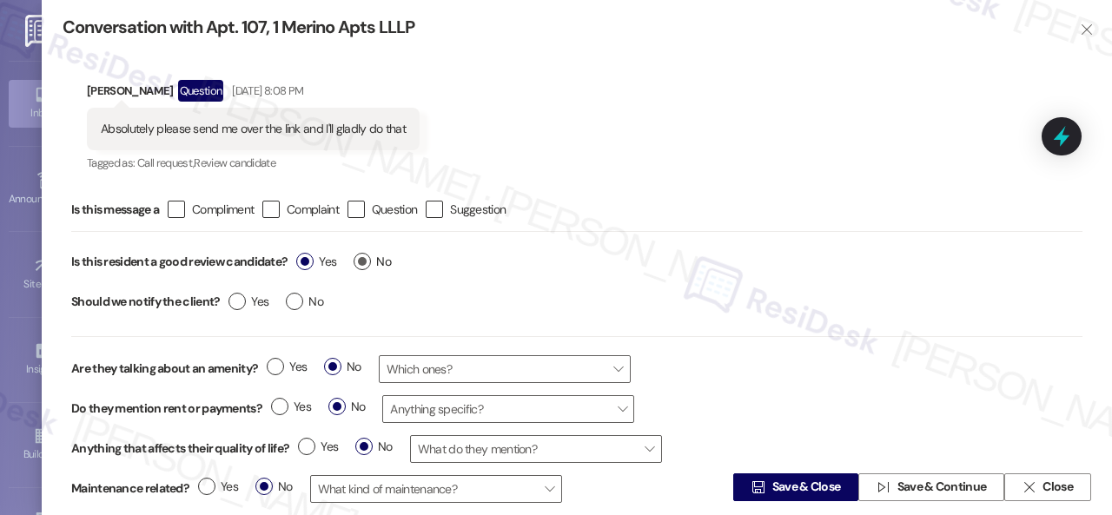
click at [366, 267] on label "No" at bounding box center [372, 262] width 37 height 18
click at [366, 267] on input "No" at bounding box center [372, 264] width 37 height 23
radio input "true"
click at [794, 492] on span "Save & Close" at bounding box center [806, 488] width 69 height 18
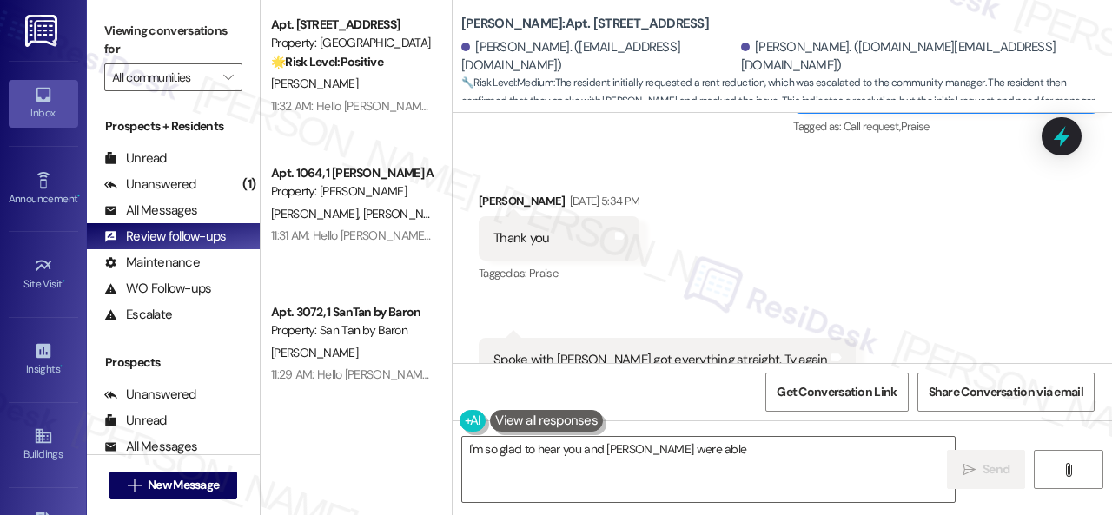
scroll to position [0, 0]
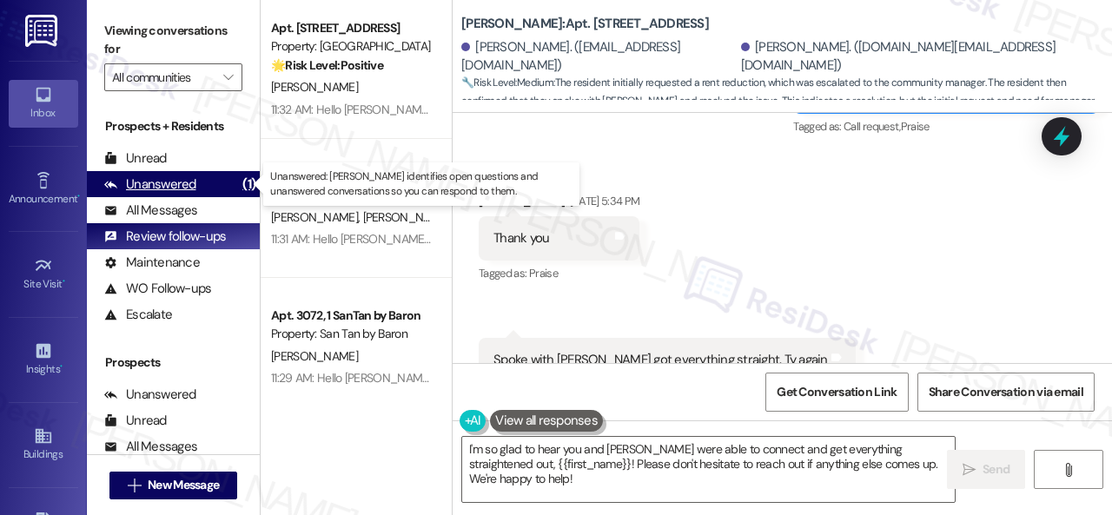
click at [160, 188] on div "Unanswered" at bounding box center [150, 184] width 92 height 18
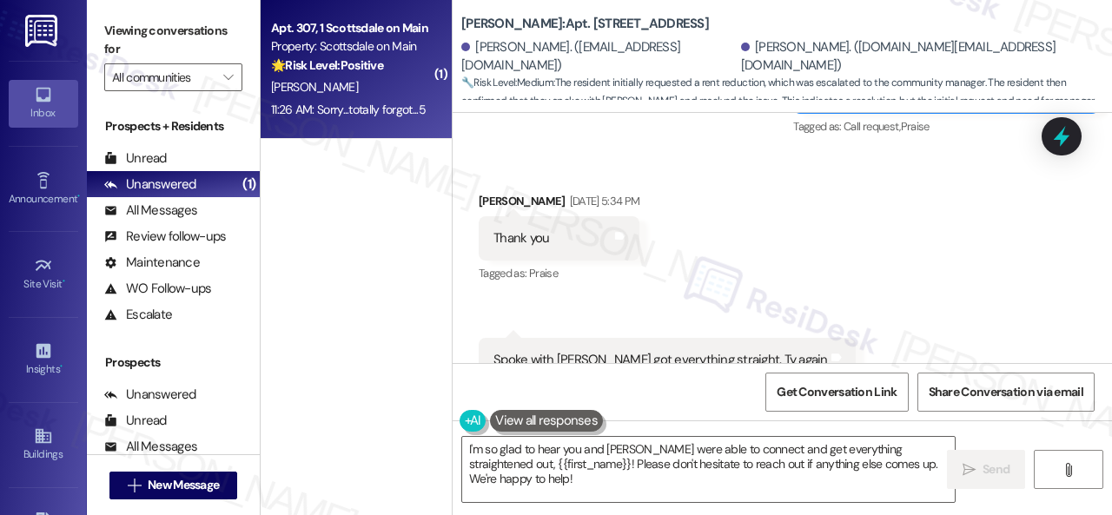
click at [385, 94] on div "B. Fulmer" at bounding box center [351, 87] width 164 height 22
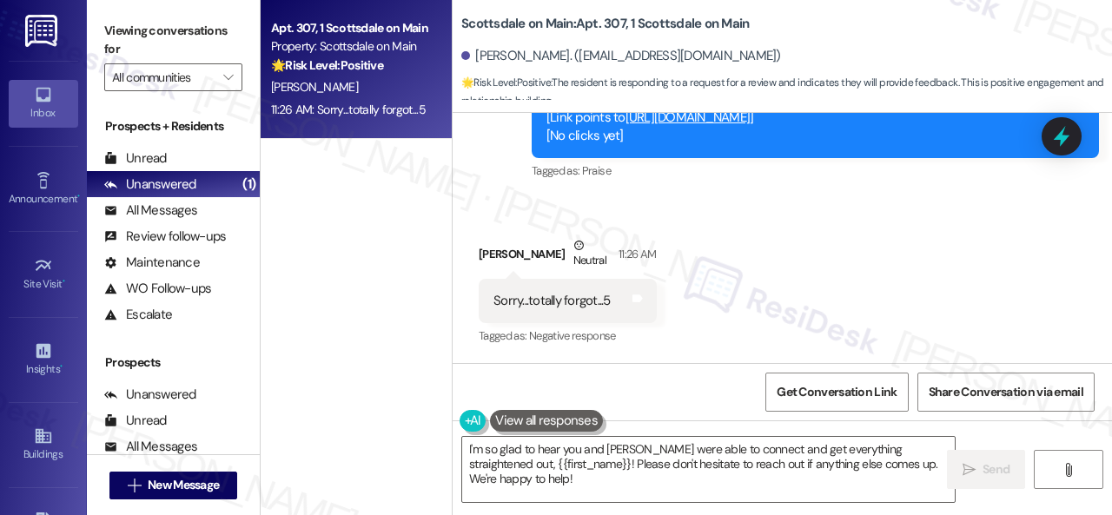
scroll to position [6957, 0]
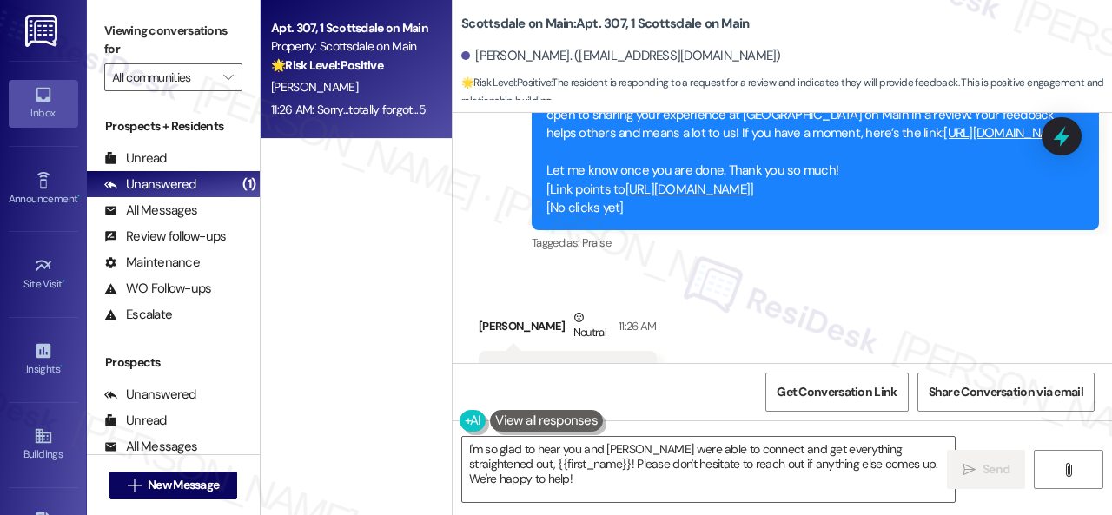
click at [943, 131] on link "https://www.theresidesk.com/links/review-QG-5dcAGP" at bounding box center [1005, 132] width 125 height 17
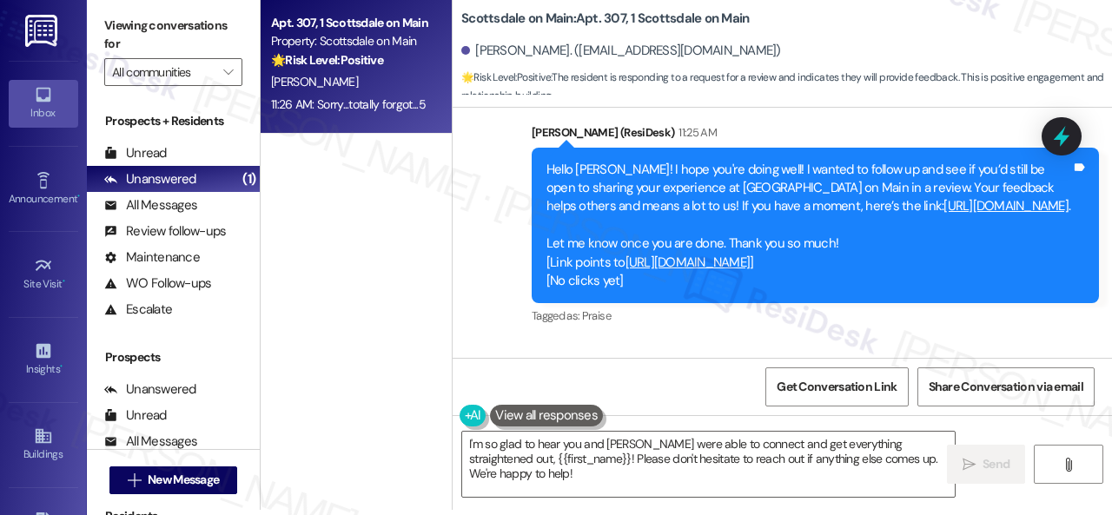
scroll to position [6871, 0]
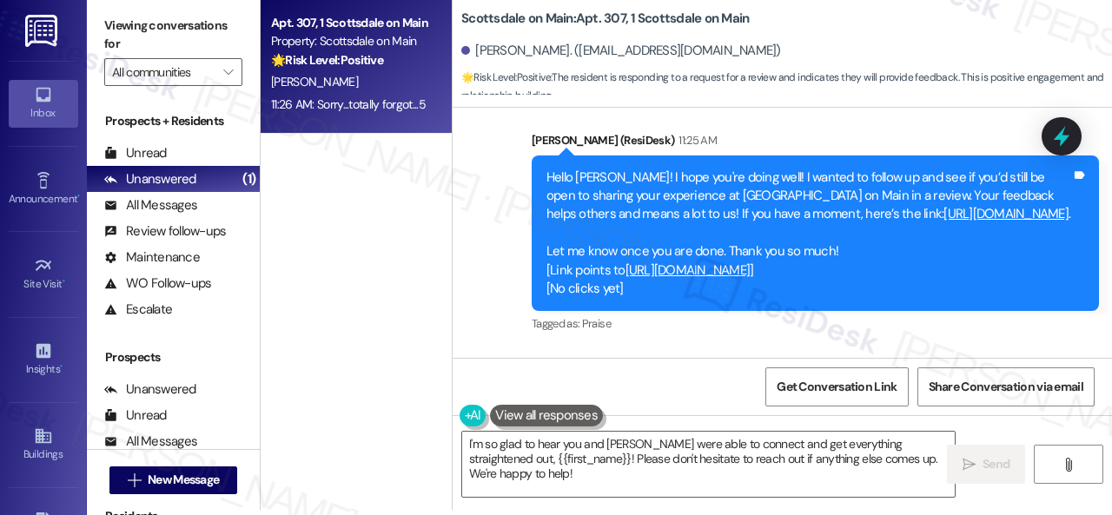
click at [711, 267] on link "https://search.google.com/local/writereview?placeid=ChIJLdU6tJcLK4cRfKwstHqWYEc" at bounding box center [687, 269] width 125 height 17
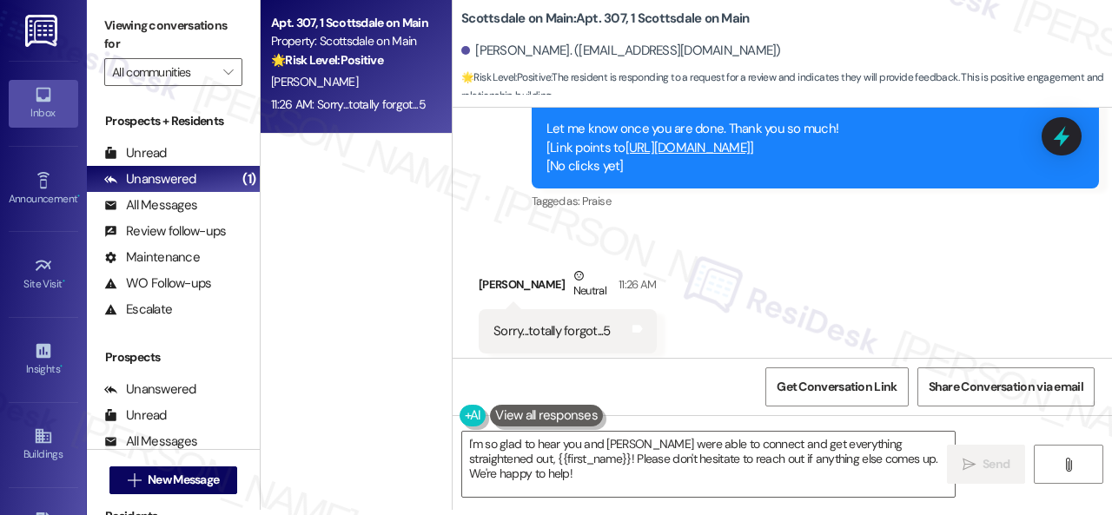
scroll to position [7044, 0]
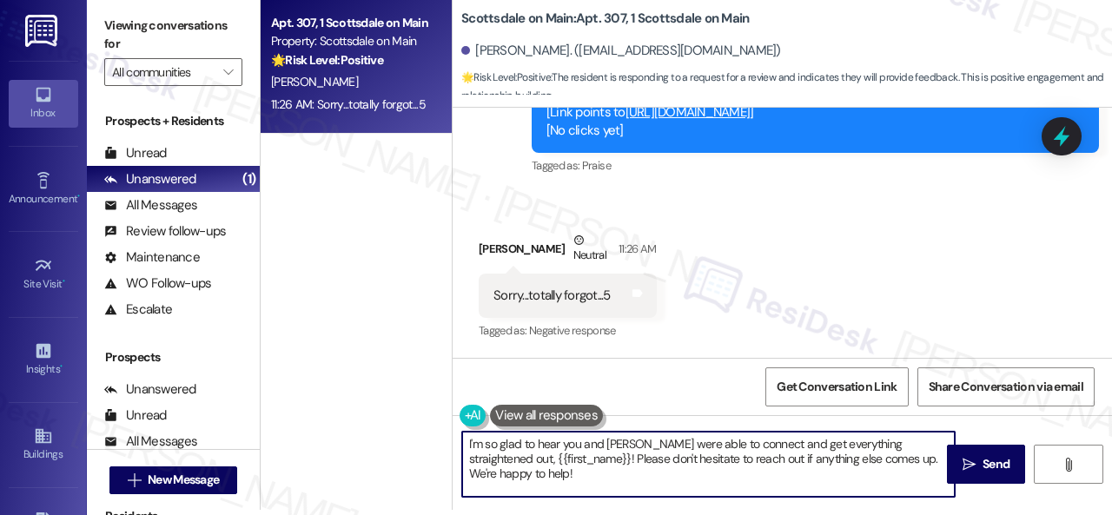
drag, startPoint x: 620, startPoint y: 486, endPoint x: 263, endPoint y: 343, distance: 384.7
click at [293, 381] on div "Apt. 307, 1 Scottsdale on Main Property: Scottsdale on Main 🌟 Risk Level: Posit…" at bounding box center [686, 252] width 851 height 515
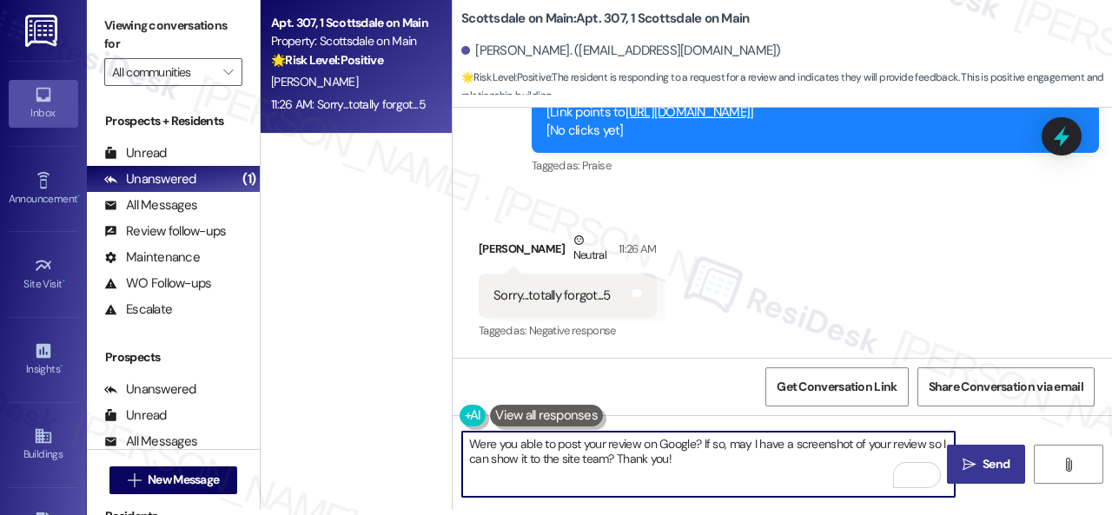
type textarea "Were you able to post your review on Google? If so, may I have a screenshot of …"
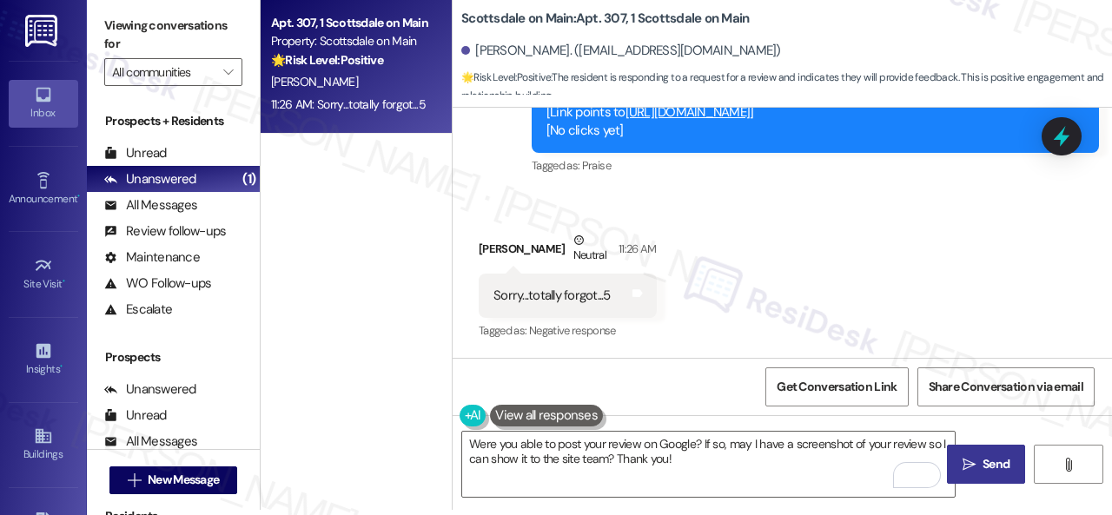
click at [988, 451] on button " Send" at bounding box center [986, 464] width 78 height 39
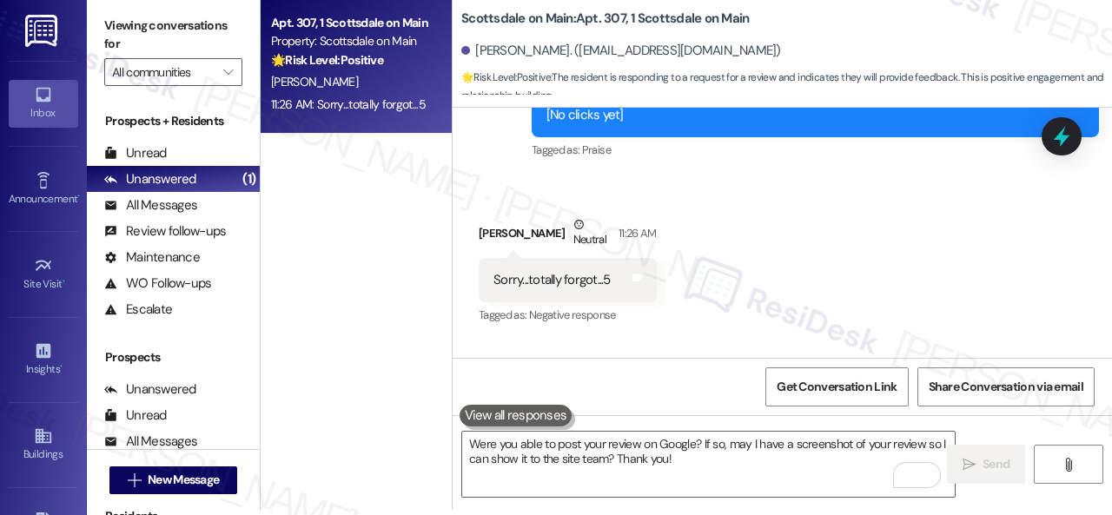
scroll to position [7043, 0]
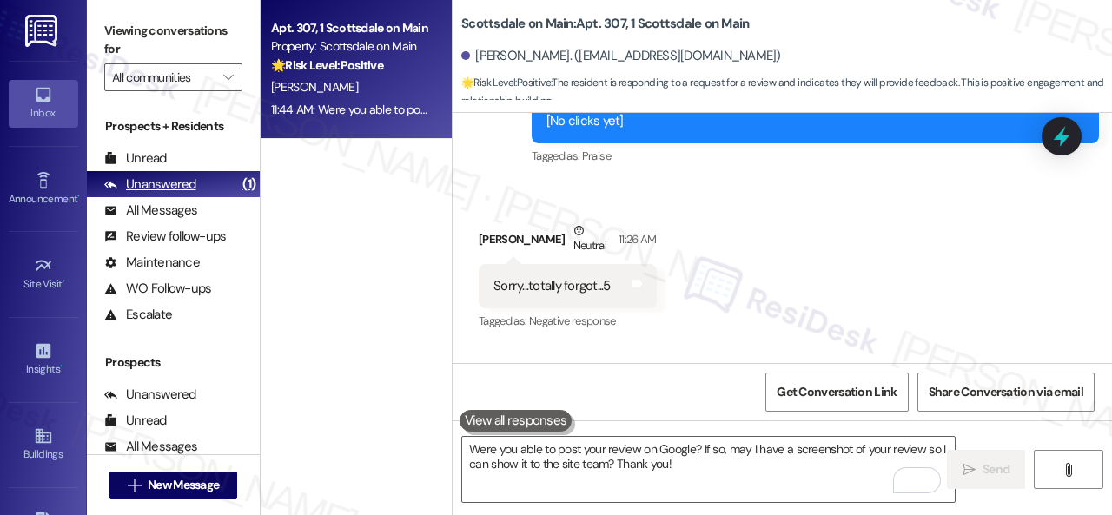
click at [147, 183] on div "Unanswered" at bounding box center [150, 184] width 92 height 18
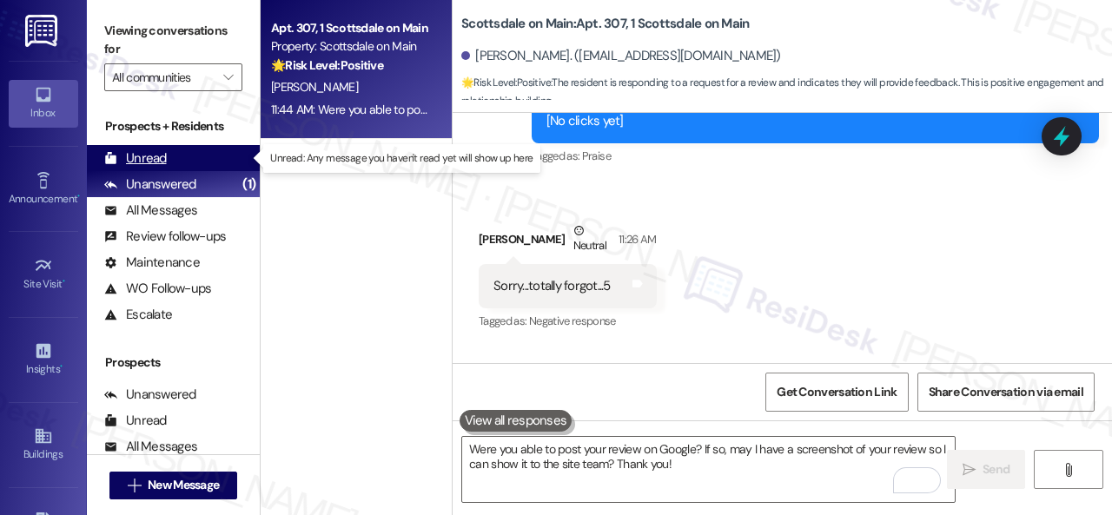
click at [149, 157] on div "Unread" at bounding box center [135, 158] width 63 height 18
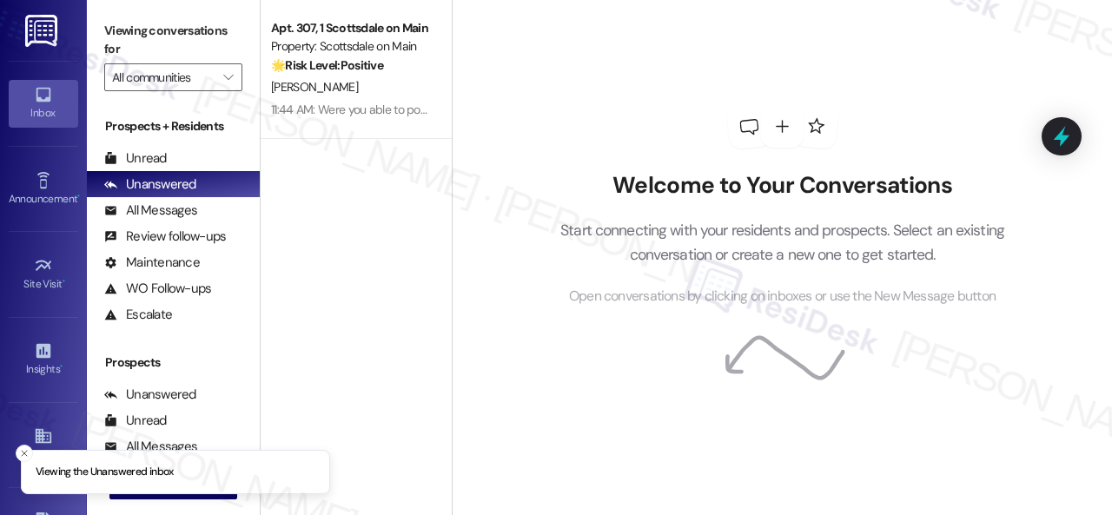
click at [144, 160] on div "Unread" at bounding box center [135, 158] width 63 height 18
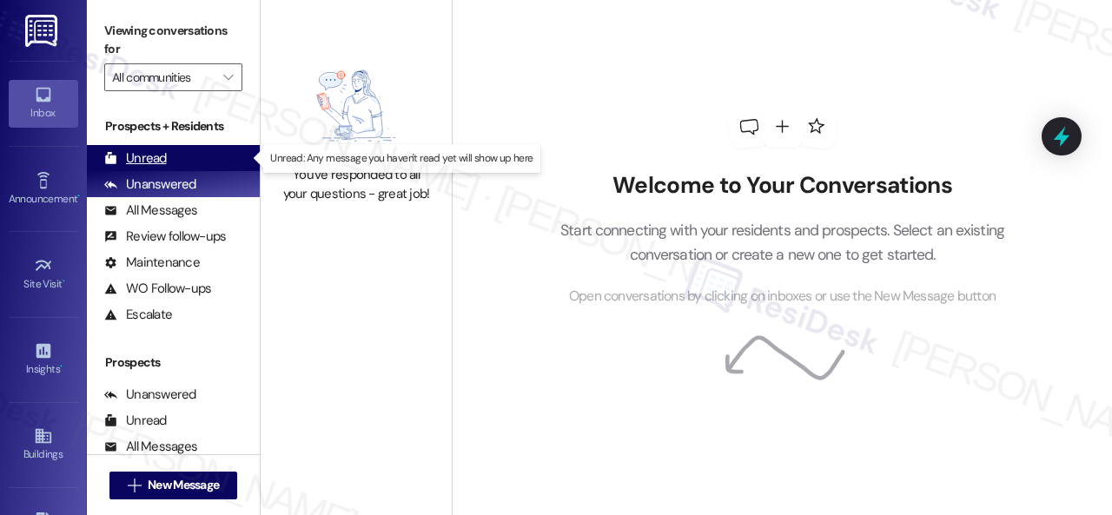
click at [139, 153] on div "Unread" at bounding box center [135, 158] width 63 height 18
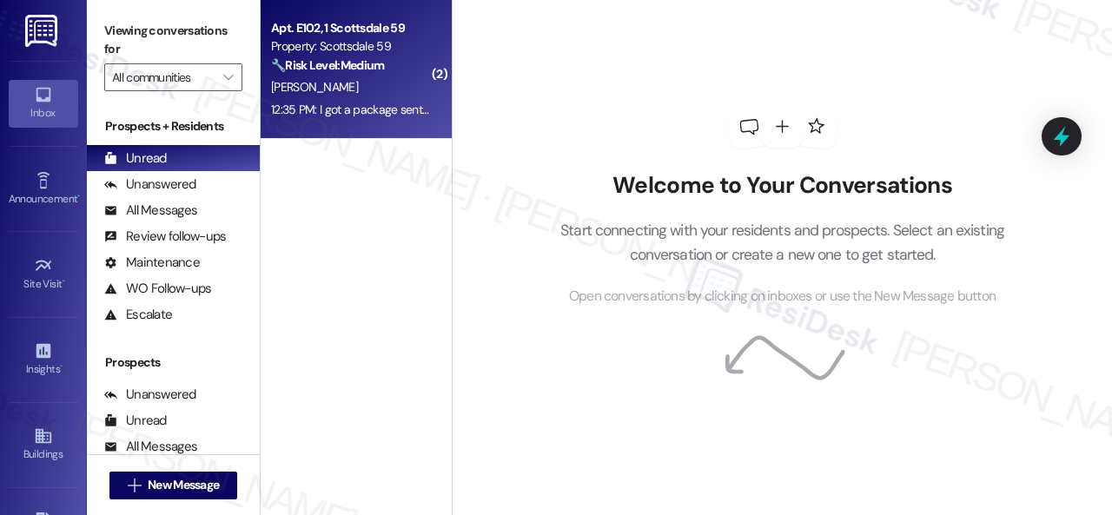
click at [382, 112] on div "12:35 PM: I got a package sent to my house and its not mine 12:35 PM: I got a p…" at bounding box center [421, 110] width 301 height 16
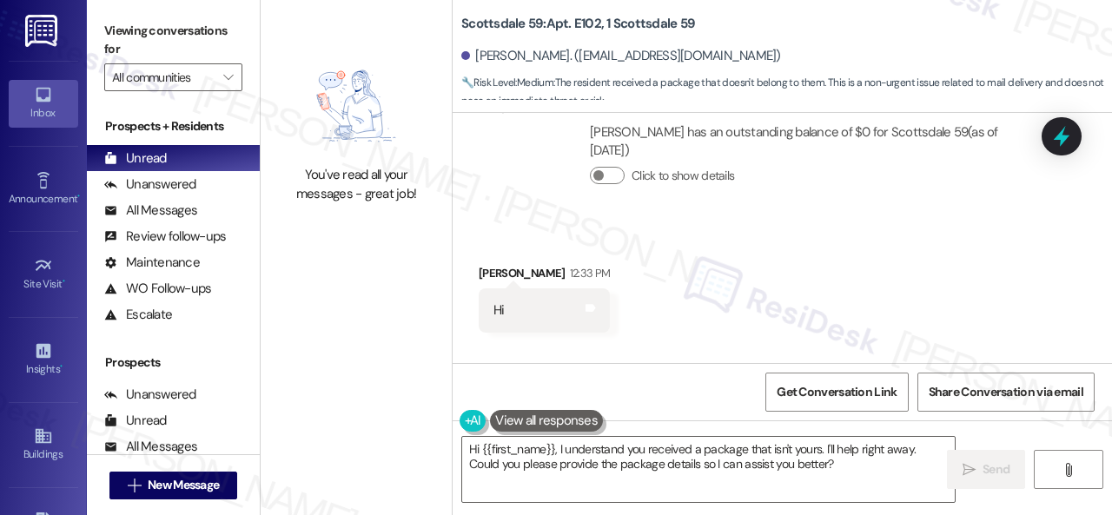
scroll to position [2660, 0]
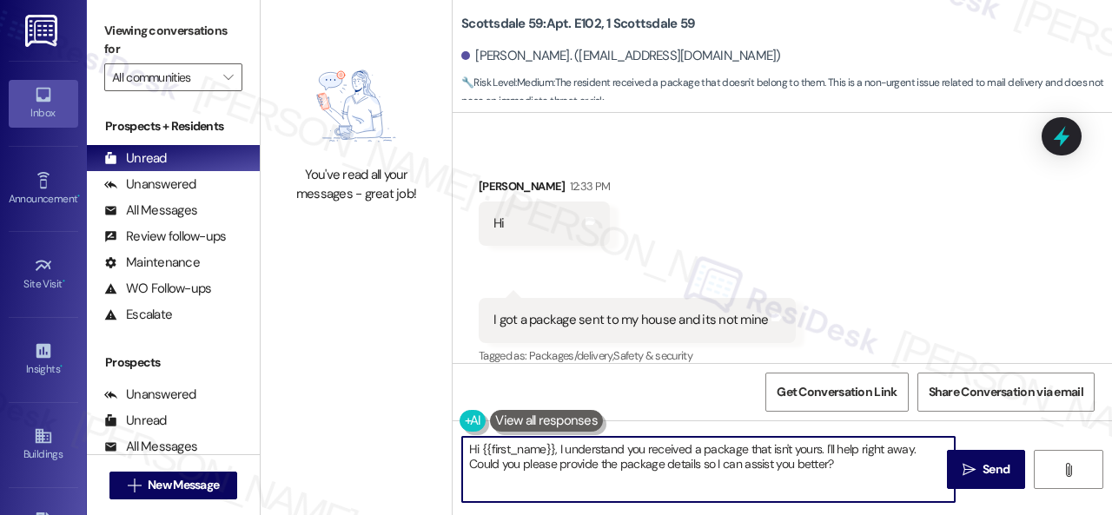
drag, startPoint x: 824, startPoint y: 449, endPoint x: 918, endPoint y: 447, distance: 93.8
click at [918, 447] on textarea "Hi {{first_name}}, I understand you received a package that isn't yours. I'll h…" at bounding box center [708, 469] width 492 height 65
click at [783, 459] on textarea "Hi {{first_name}}, I understand you received a package that isn't yours. We app…" at bounding box center [708, 469] width 492 height 65
drag, startPoint x: 532, startPoint y: 475, endPoint x: 630, endPoint y: 479, distance: 97.3
click at [630, 479] on textarea "Hi {{first_name}}, I understand you received a package that isn't yours. We app…" at bounding box center [708, 469] width 492 height 65
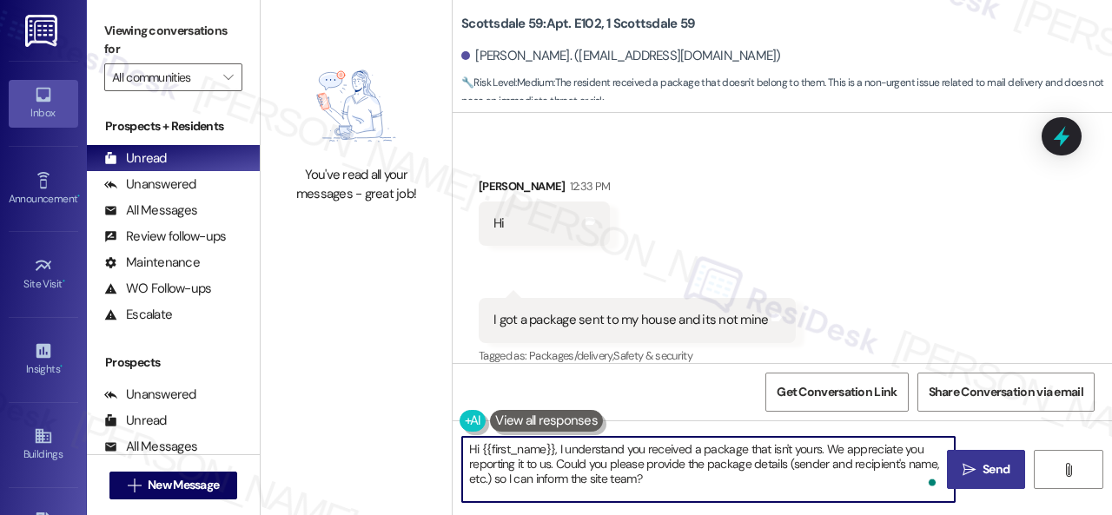
type textarea "Hi {{first_name}}, I understand you received a package that isn't yours. We app…"
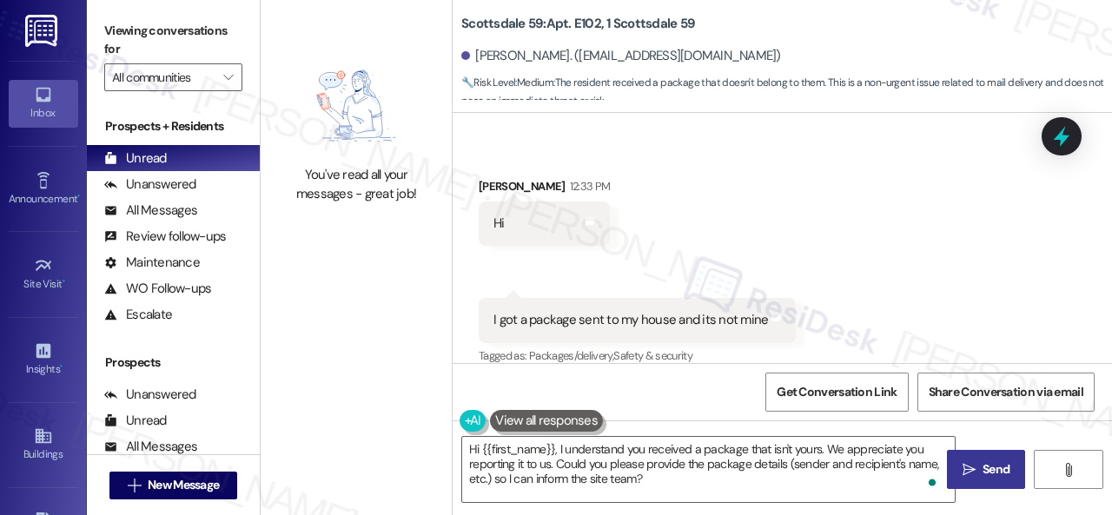
click at [995, 467] on span "Send" at bounding box center [995, 469] width 27 height 18
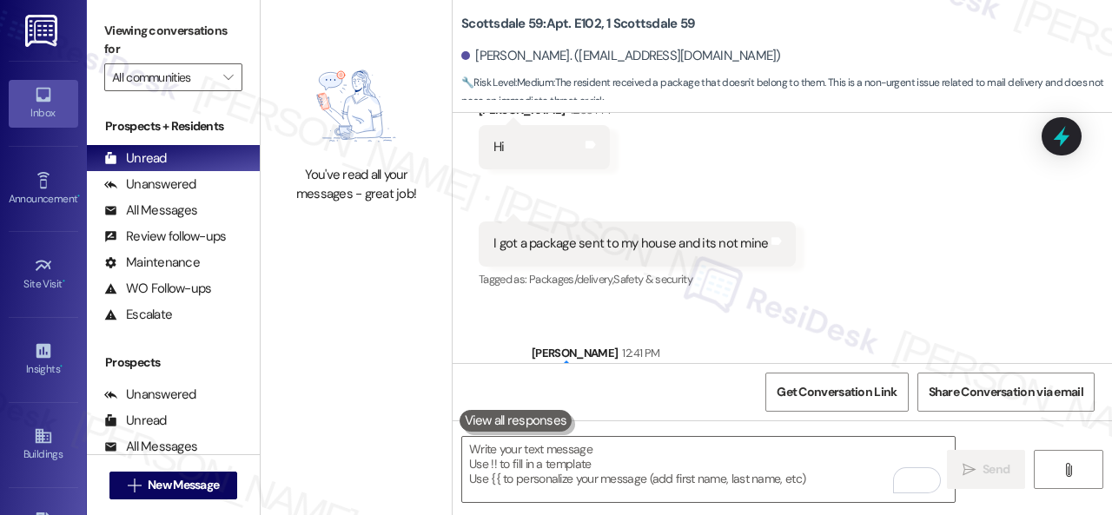
scroll to position [2819, 0]
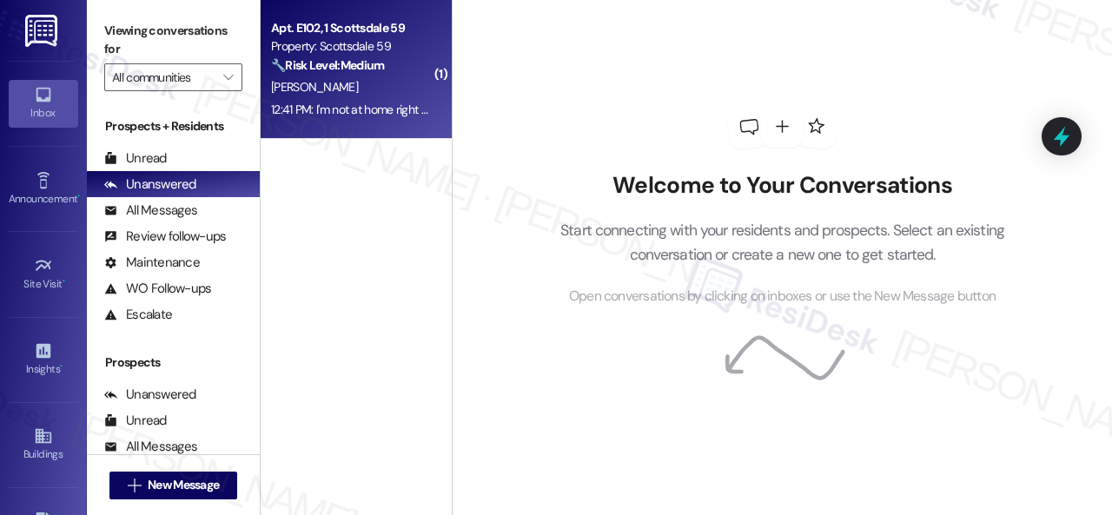
click at [383, 88] on div "D. Zevallos" at bounding box center [351, 87] width 164 height 22
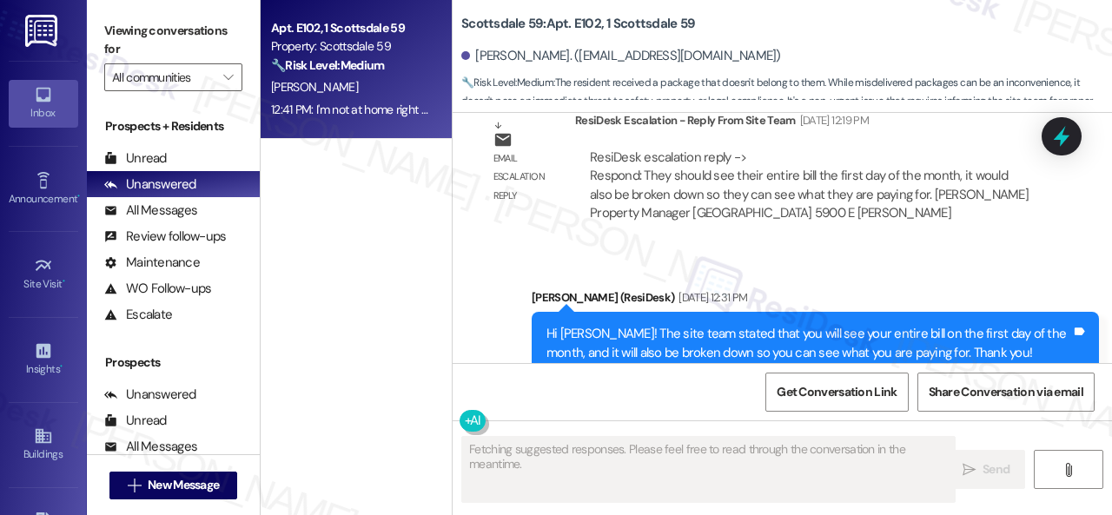
scroll to position [3008, 0]
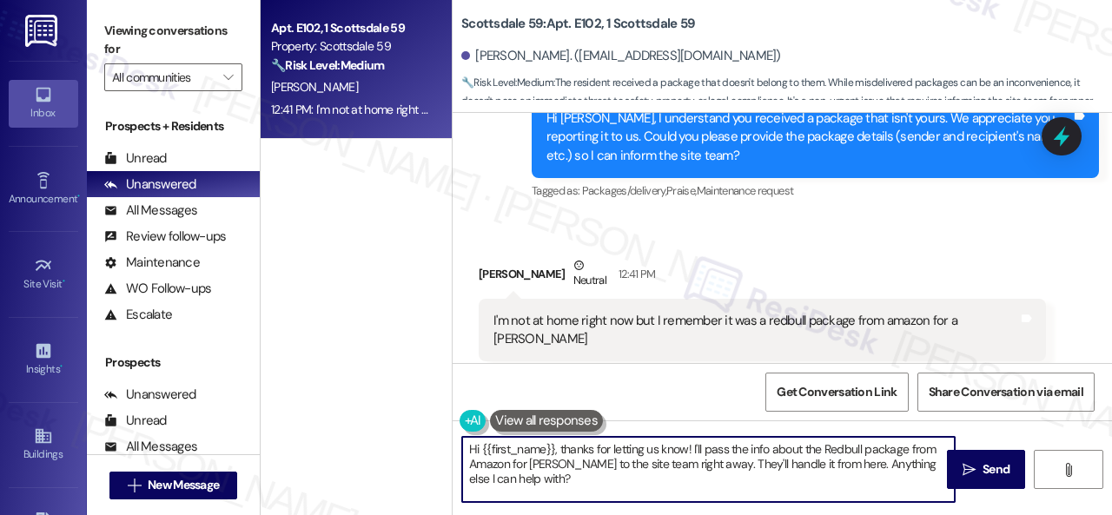
click at [405, 432] on div "Apt. E102, 1 Scottsdale 59 Property: Scottsdale 59 🔧 Risk Level: Medium The res…" at bounding box center [686, 257] width 851 height 515
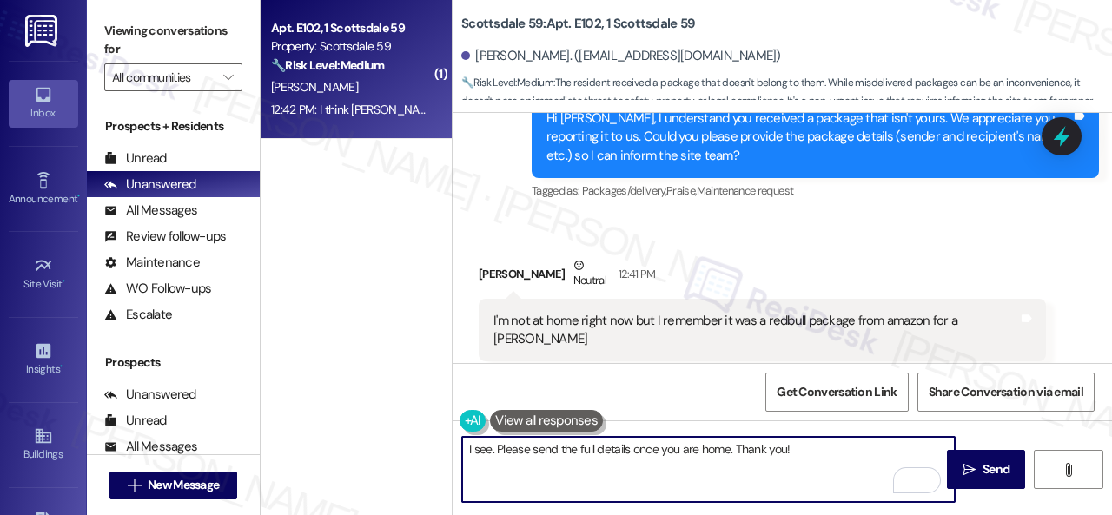
click at [733, 447] on textarea "I see. Please send the full details once you are home. Thank you!" at bounding box center [708, 469] width 492 height 65
type textarea "I see. Please send the full details once you are home. Looking forward to them.…"
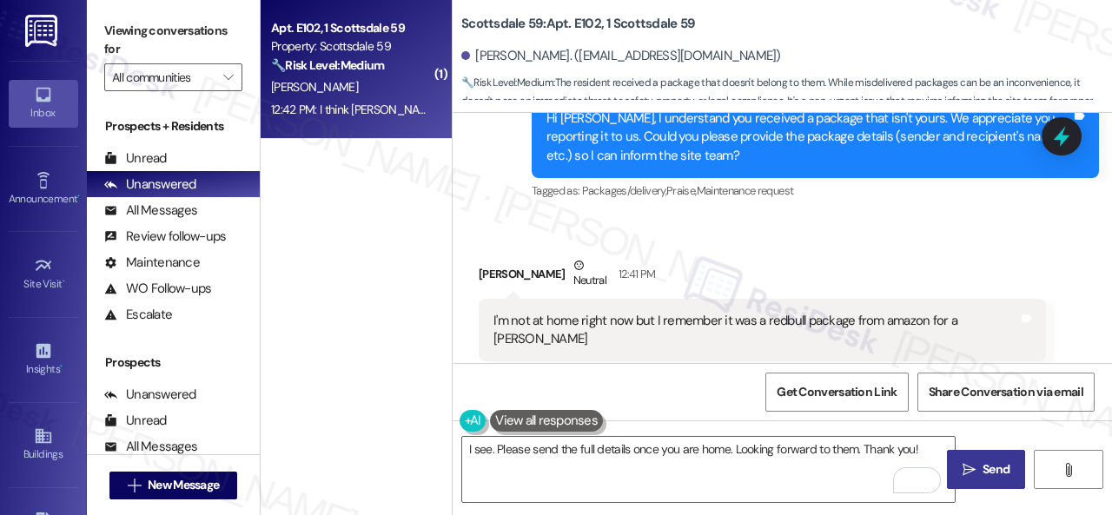
click at [982, 477] on span "Send" at bounding box center [995, 469] width 27 height 18
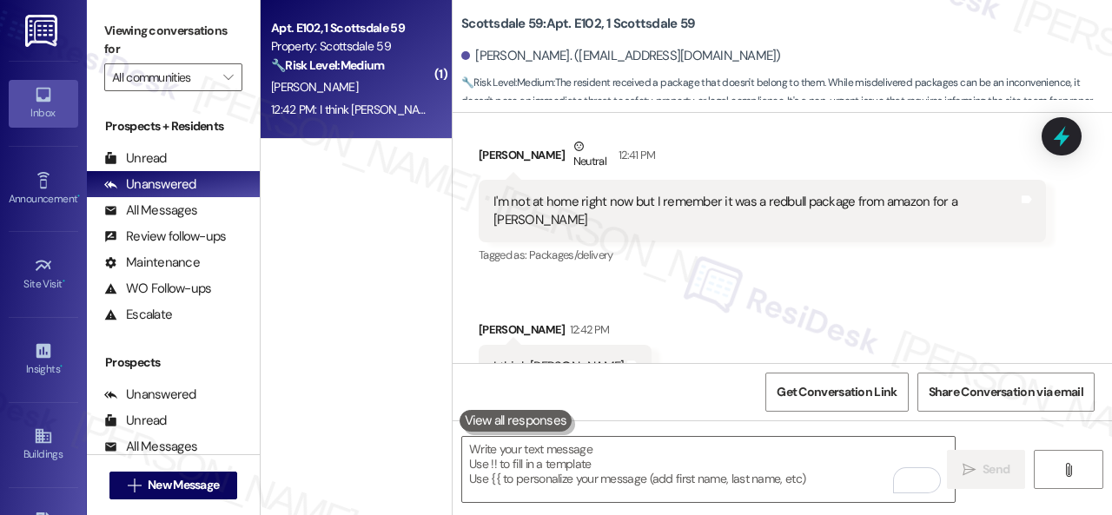
scroll to position [3129, 0]
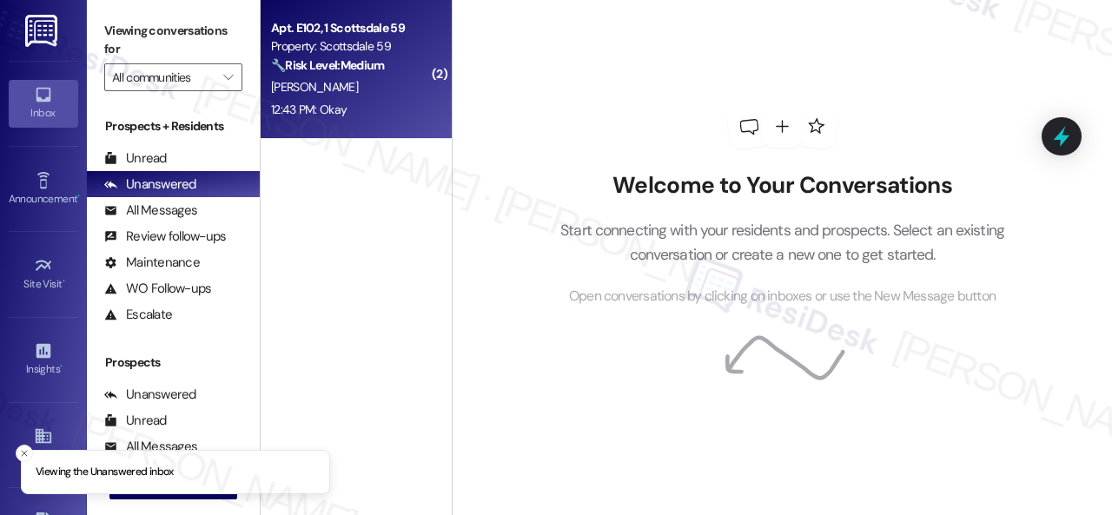
click at [379, 68] on strong "🔧 Risk Level: Medium" at bounding box center [327, 65] width 113 height 16
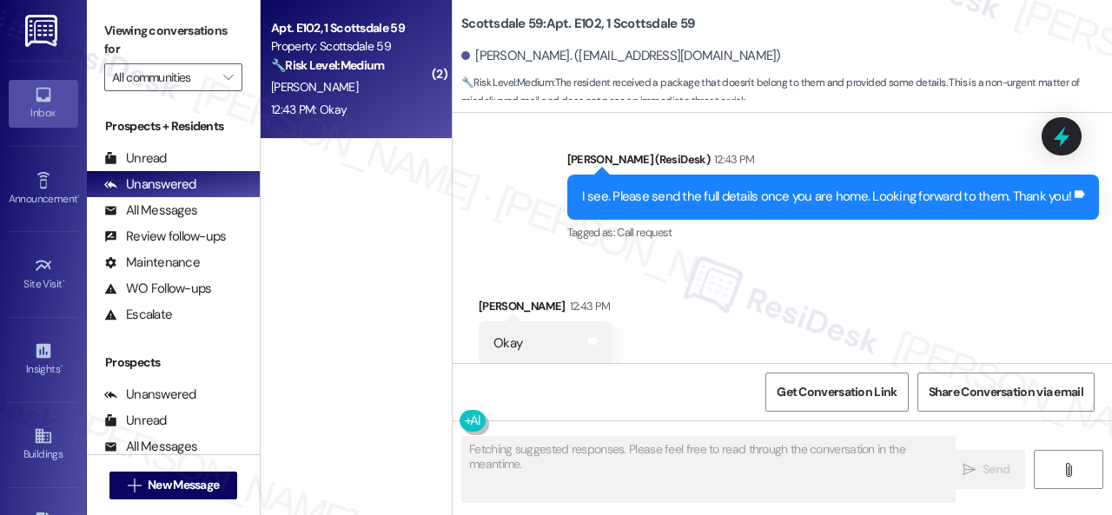
scroll to position [3398, 0]
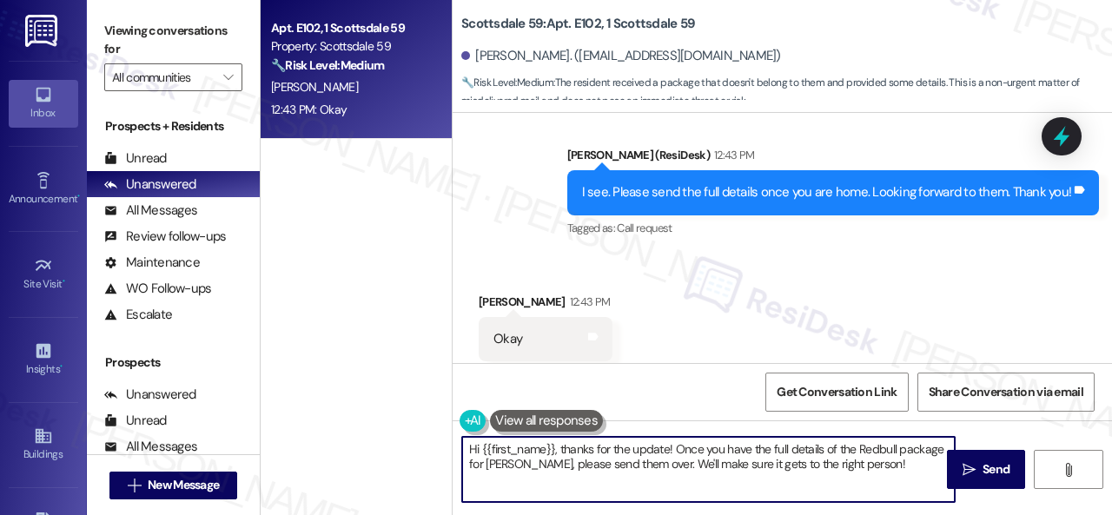
drag, startPoint x: 906, startPoint y: 463, endPoint x: 404, endPoint y: 404, distance: 505.5
click at [404, 404] on div "Apt. E102, 1 Scottsdale 59 Property: Scottsdale 59 🔧 Risk Level: Medium The res…" at bounding box center [686, 257] width 851 height 515
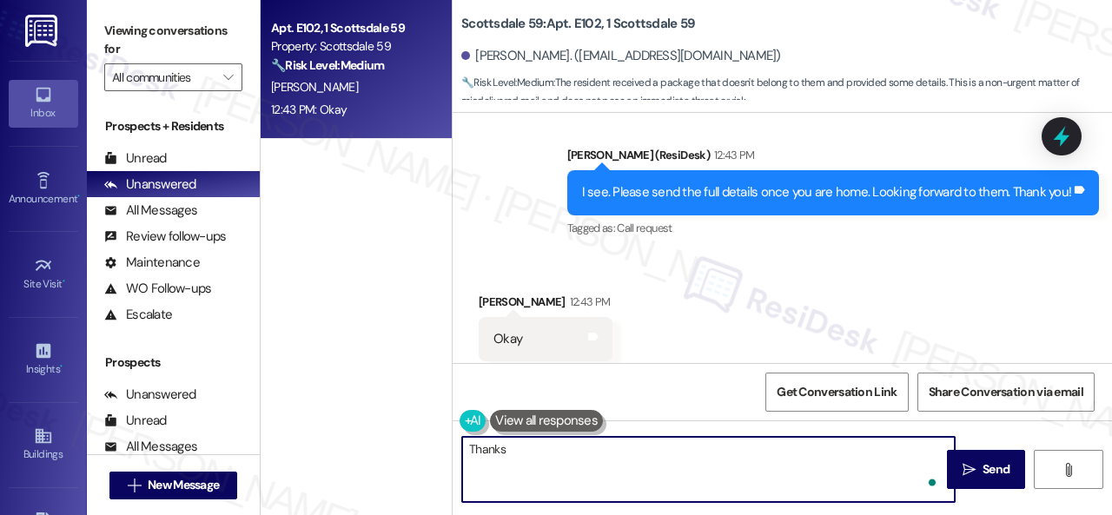
type textarea "Thanks!"
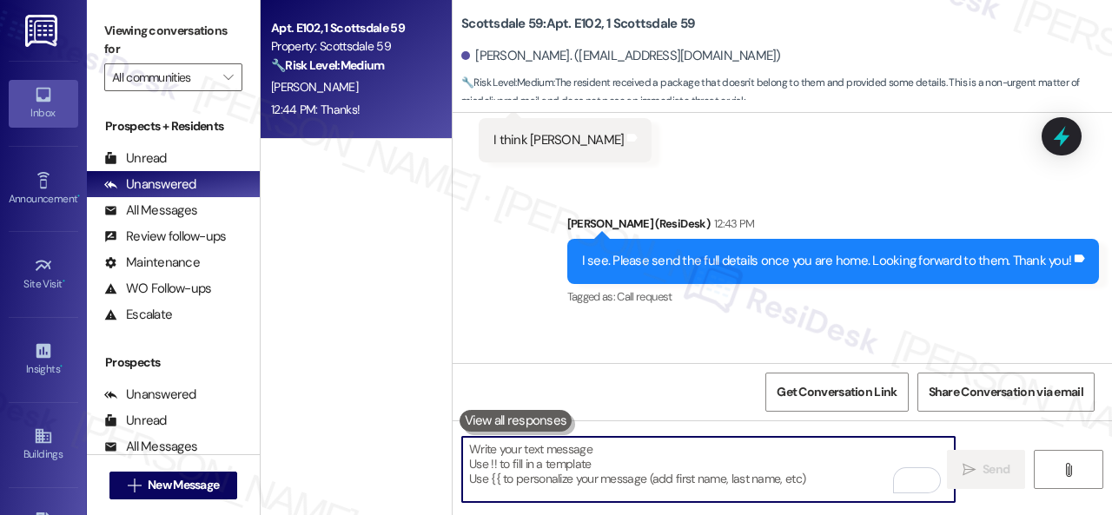
scroll to position [3259, 0]
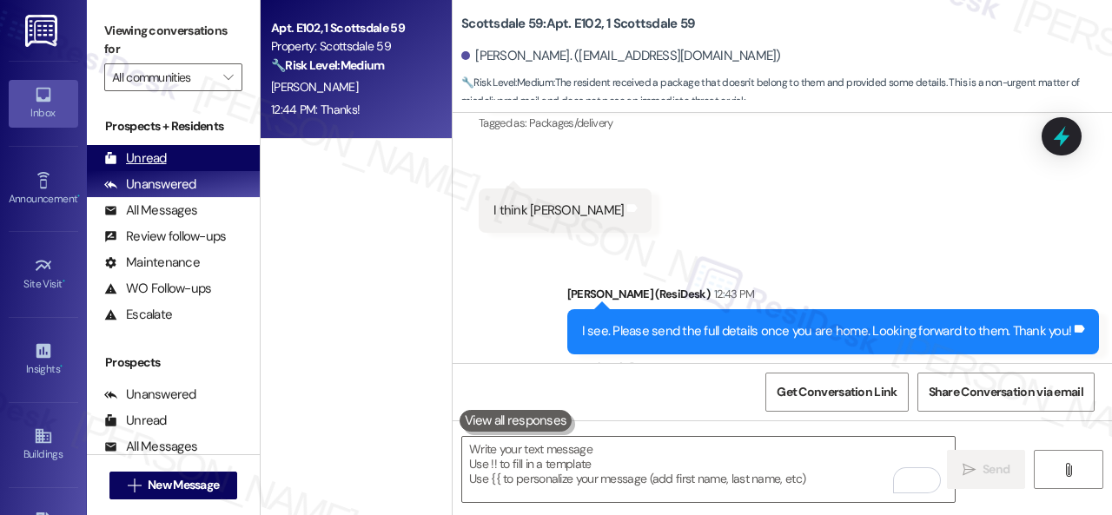
drag, startPoint x: 135, startPoint y: 159, endPoint x: 162, endPoint y: 150, distance: 29.1
click at [135, 159] on div "Unread" at bounding box center [135, 158] width 63 height 18
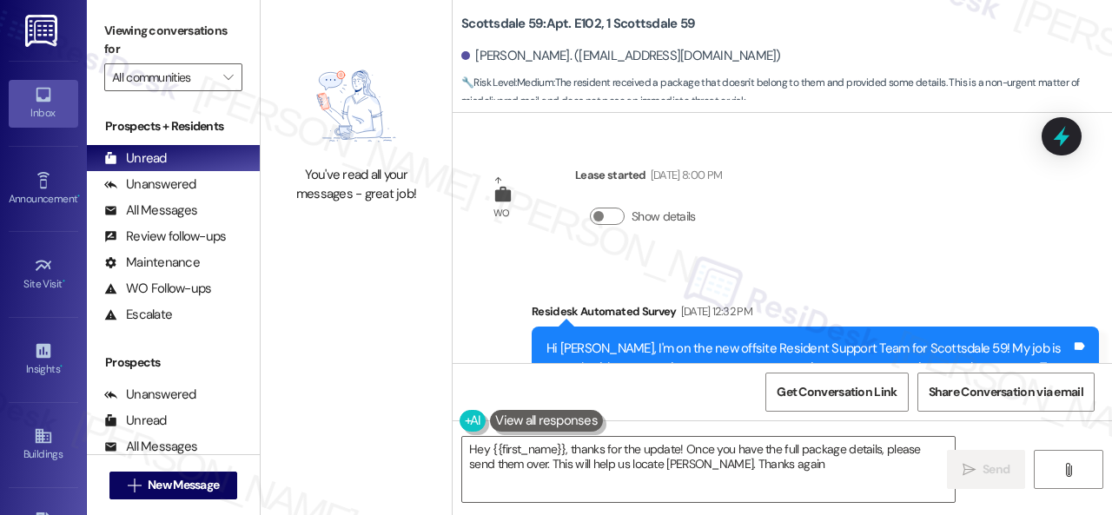
type textarea "Hey {{first_name}}, thanks for the update! Once you have the full package detai…"
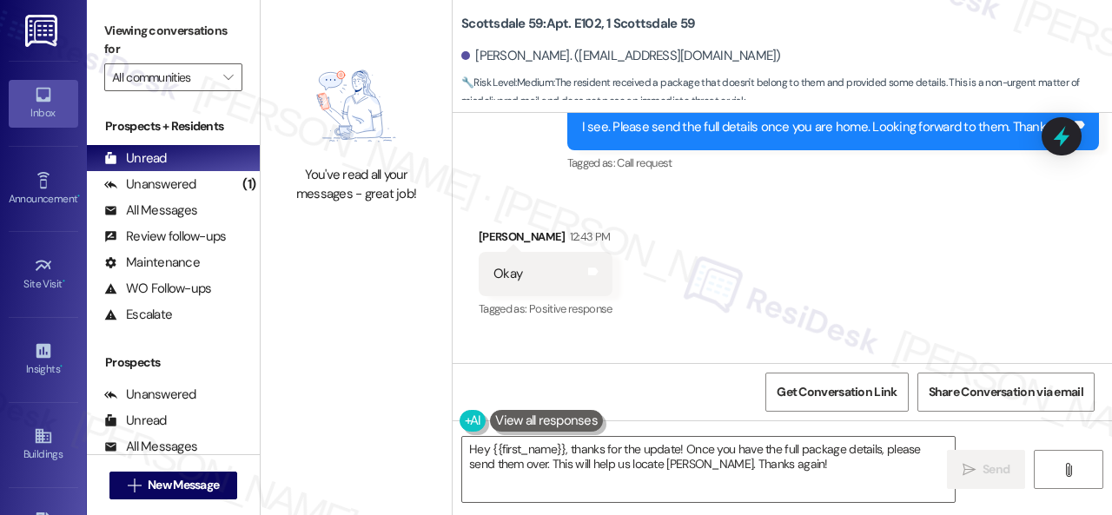
scroll to position [3546, 0]
